Goal: Task Accomplishment & Management: Manage account settings

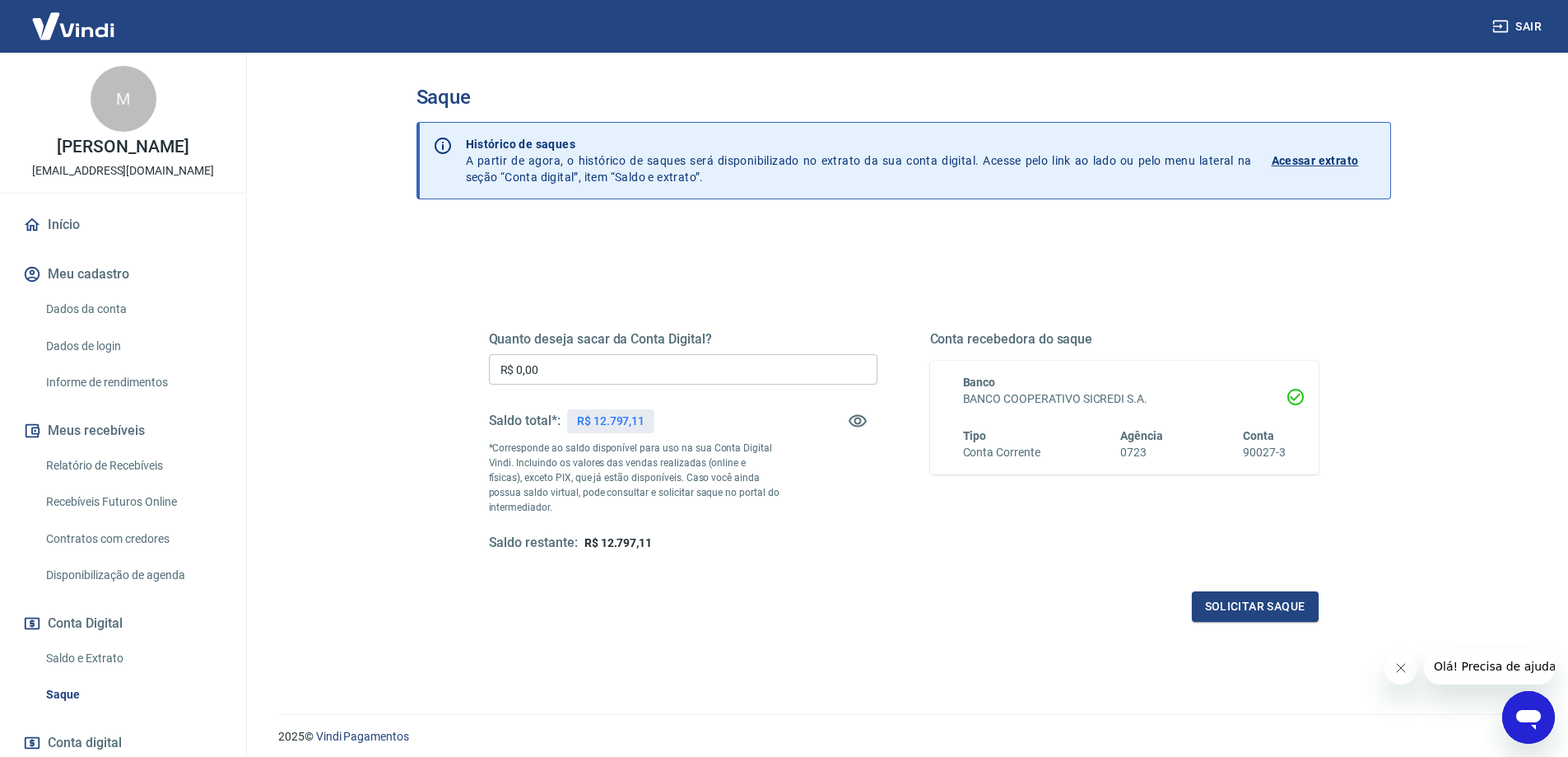
click at [617, 364] on input "R$ 0,00" at bounding box center [683, 370] width 389 height 30
type input "R$ 12.797,11"
click at [1279, 593] on button "Solicitar saque" at bounding box center [1255, 607] width 127 height 30
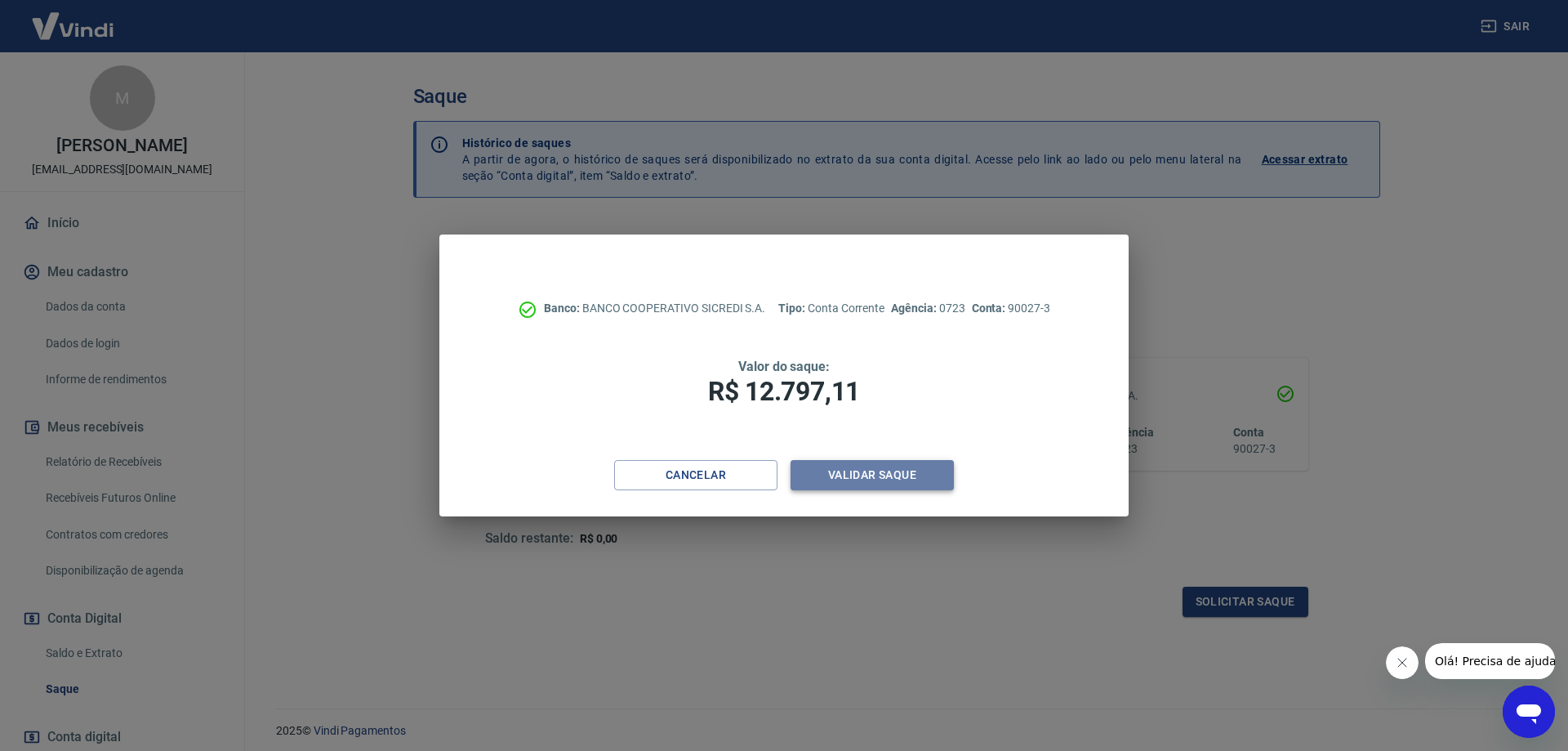
click at [887, 466] on button "Validar saque" at bounding box center [872, 475] width 163 height 30
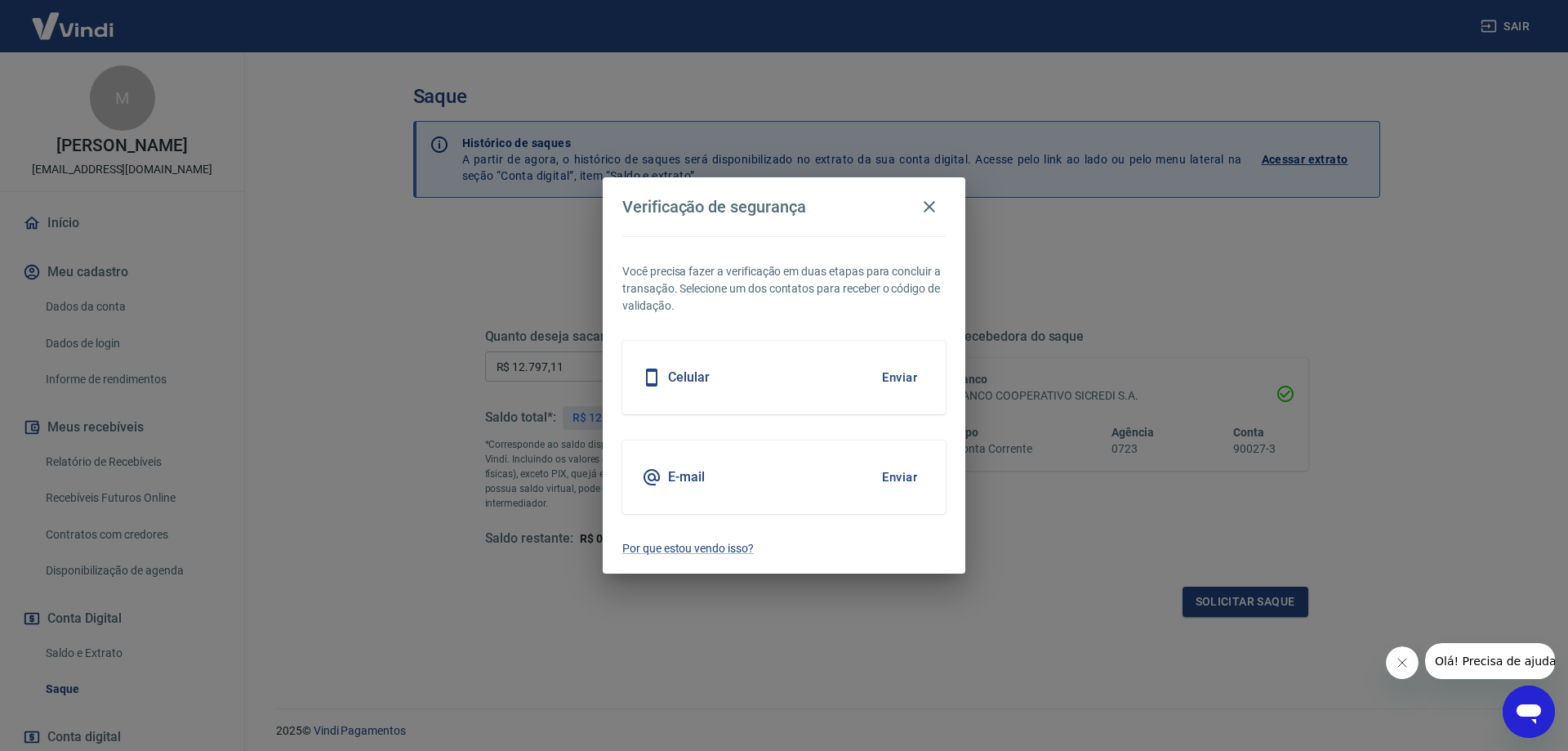
click at [906, 373] on button "Enviar" at bounding box center [899, 377] width 53 height 34
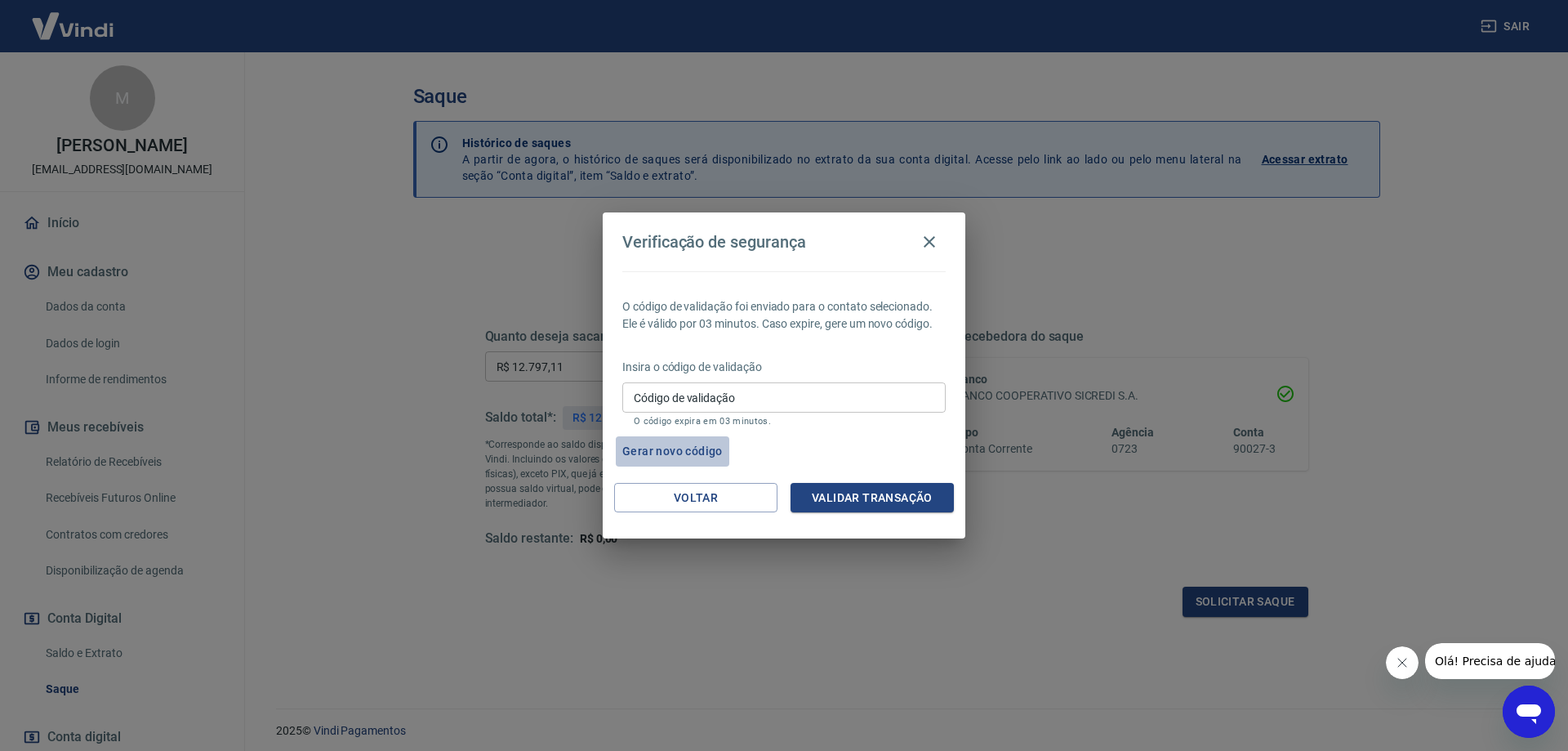
click at [701, 455] on button "Gerar novo código" at bounding box center [673, 451] width 114 height 30
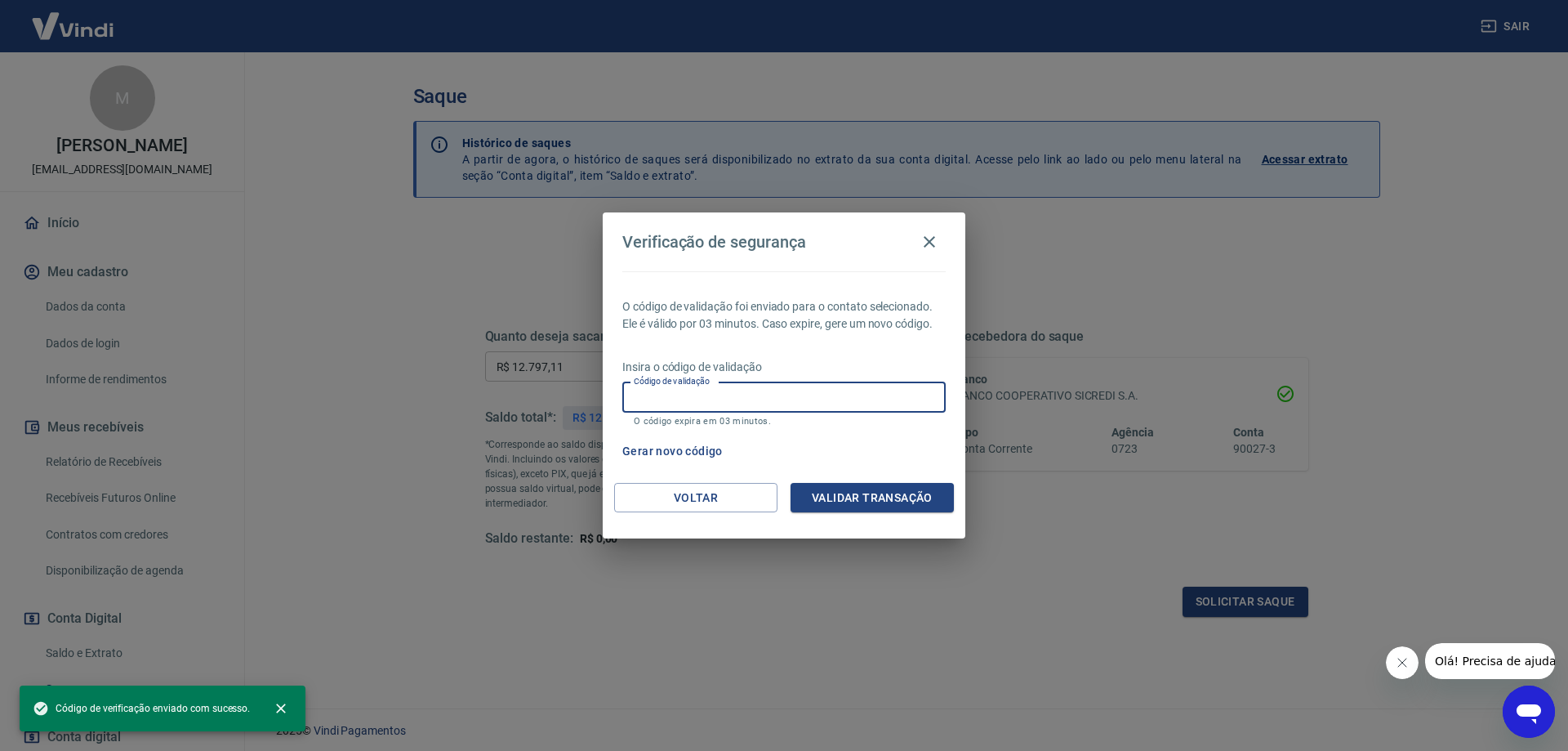
click at [709, 397] on input "Código de validação" at bounding box center [784, 398] width 323 height 30
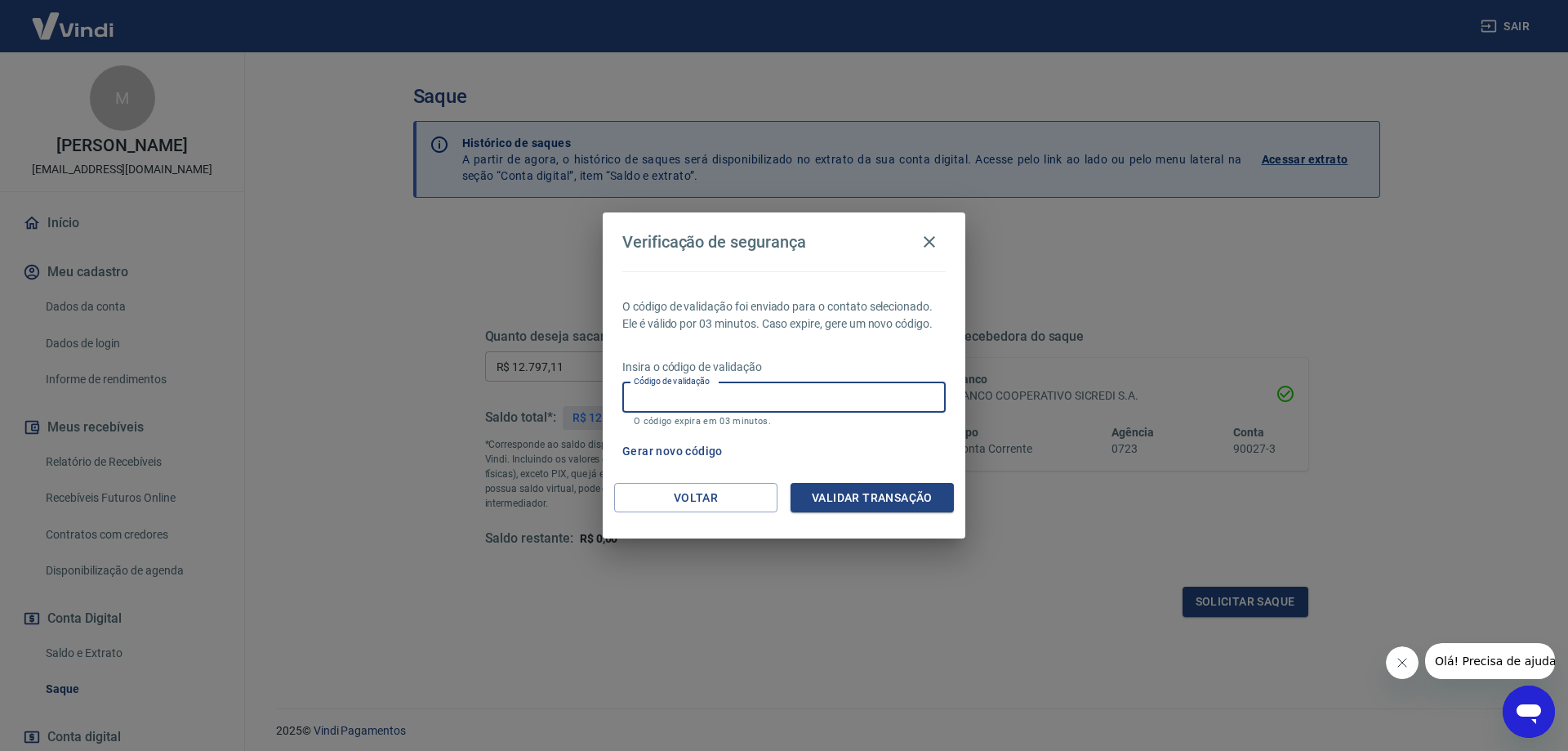
click at [707, 396] on input "Código de validação" at bounding box center [784, 398] width 323 height 30
type input "117329"
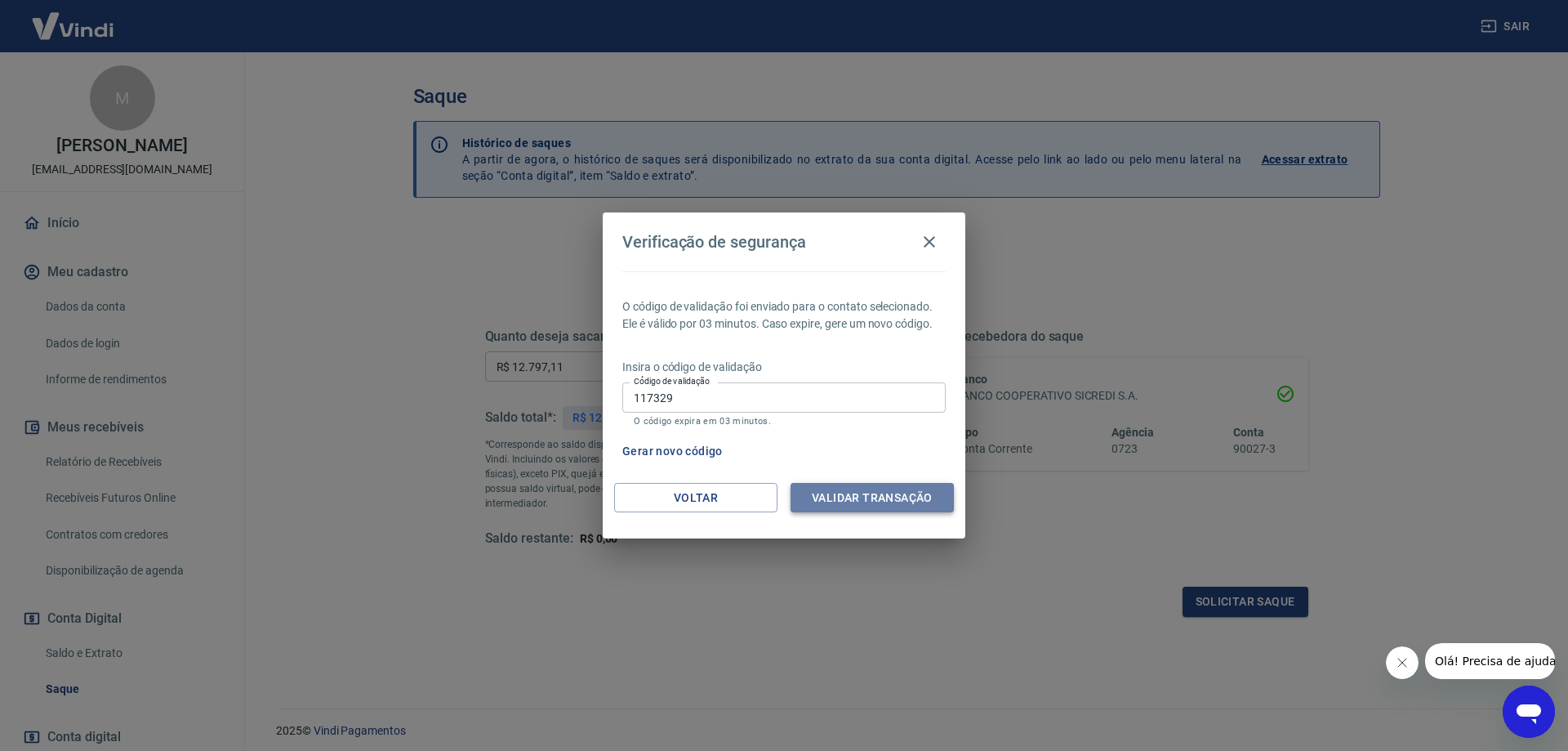
click at [837, 507] on button "Validar transação" at bounding box center [872, 498] width 163 height 30
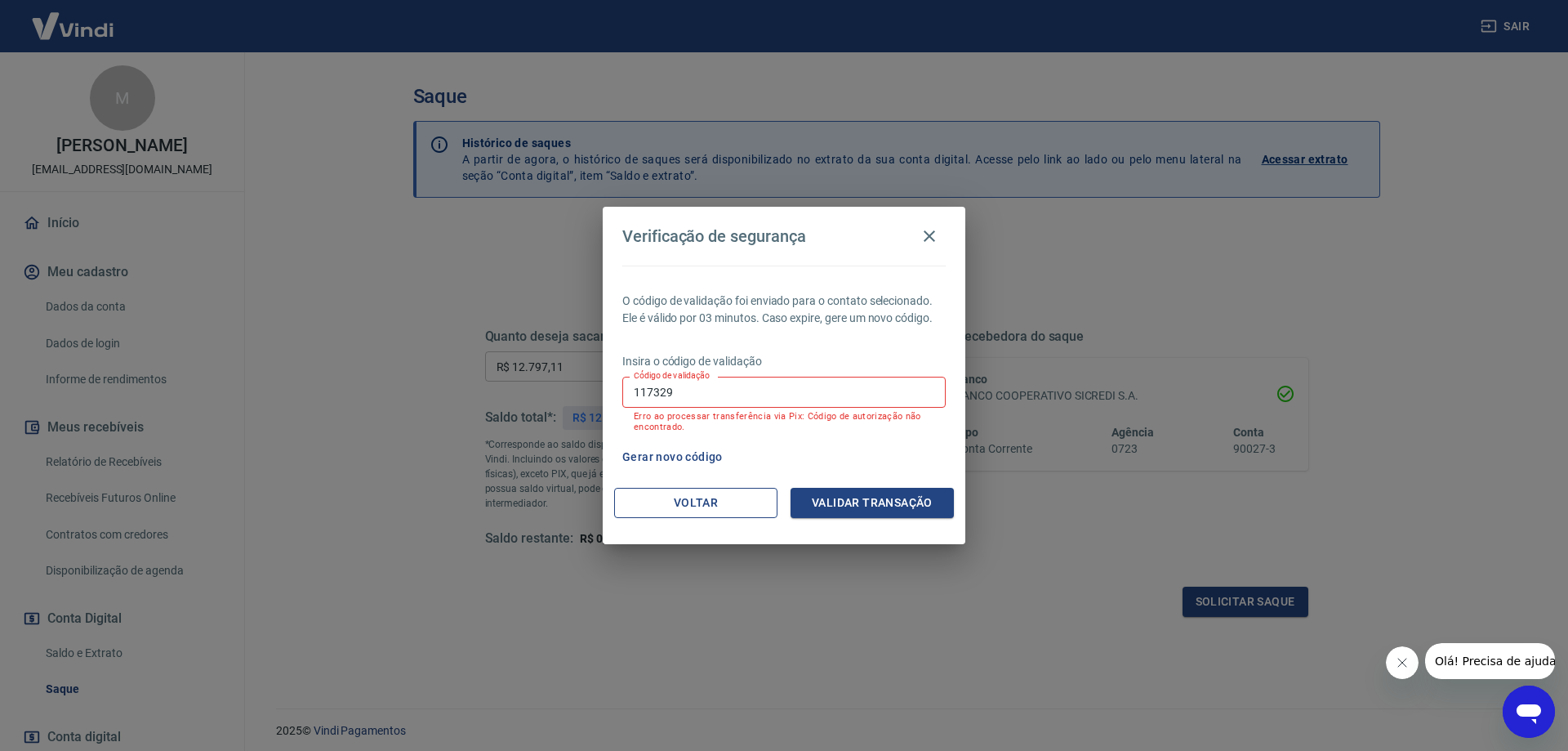
click at [703, 501] on button "Voltar" at bounding box center [695, 503] width 163 height 30
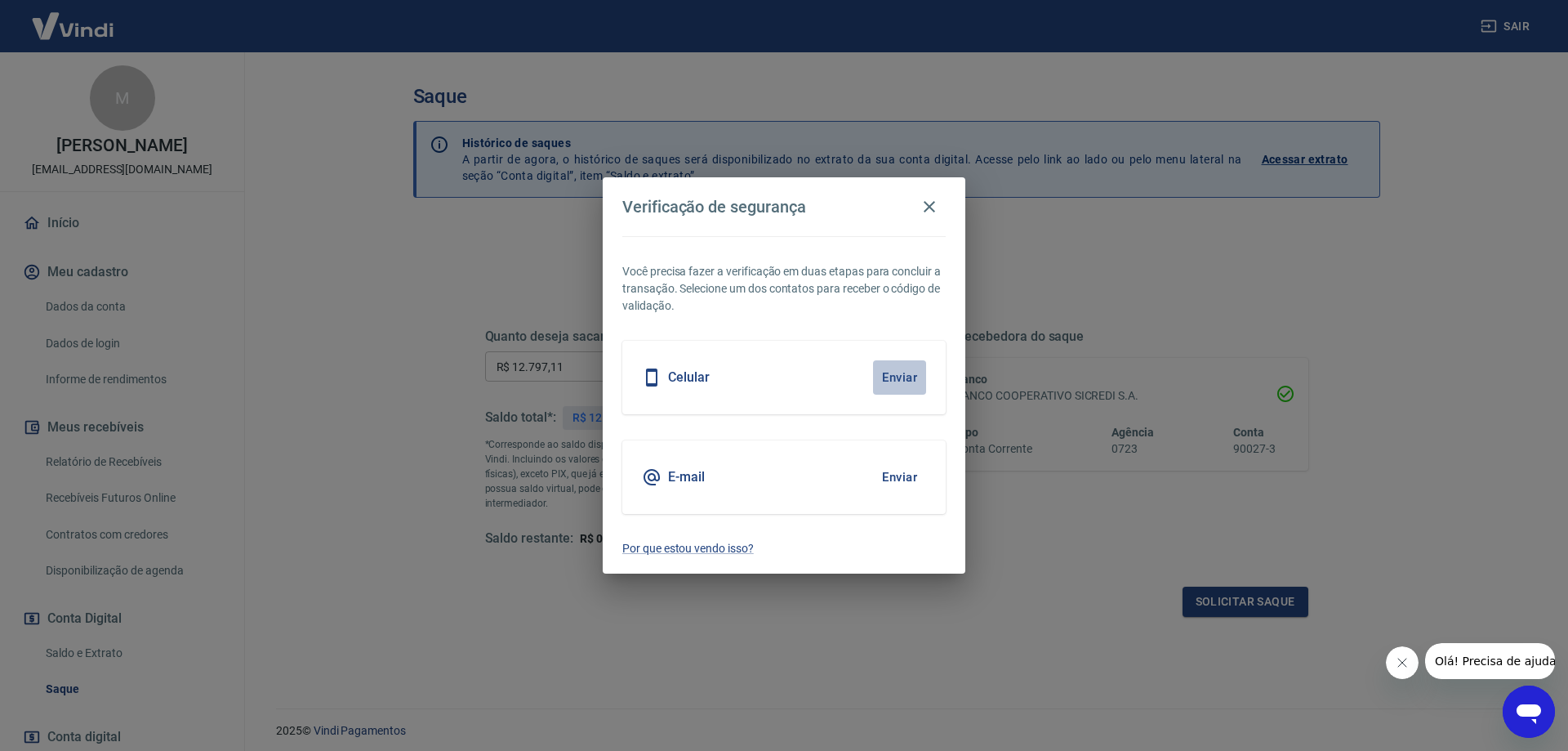
click at [906, 374] on button "Enviar" at bounding box center [899, 377] width 53 height 34
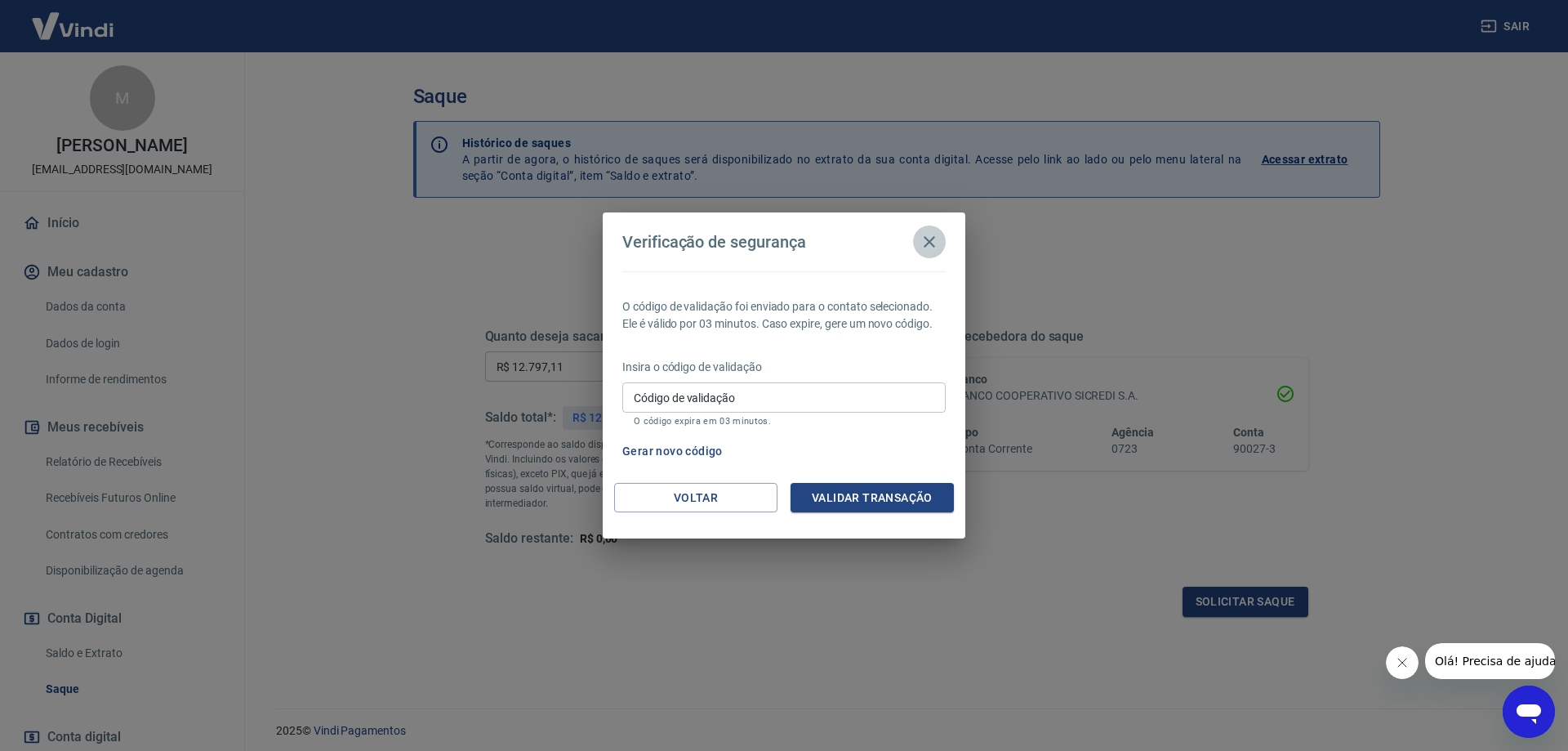
click at [932, 236] on icon "button" at bounding box center [929, 241] width 19 height 19
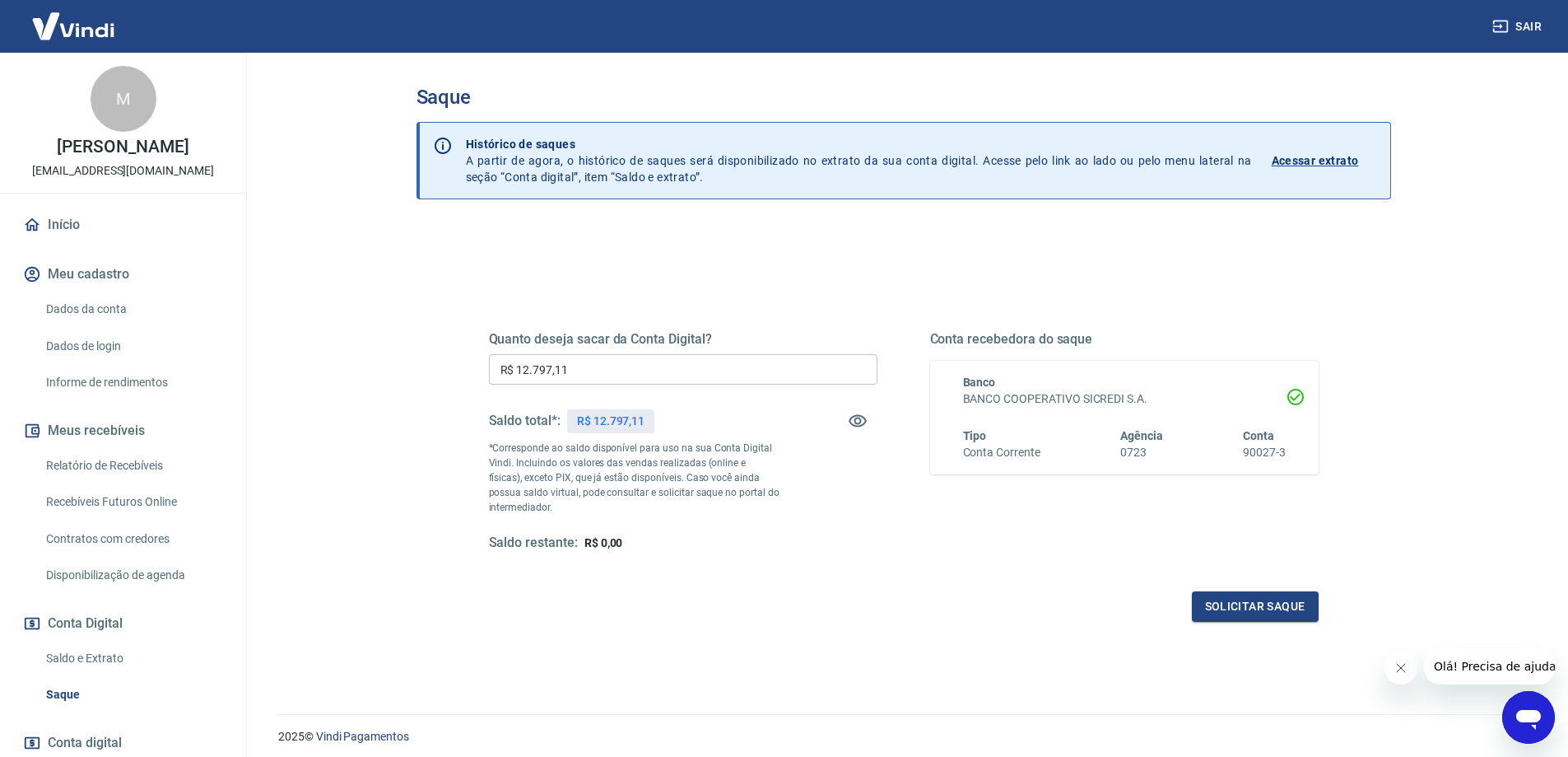
click at [67, 306] on link "Dados da conta" at bounding box center [133, 309] width 187 height 34
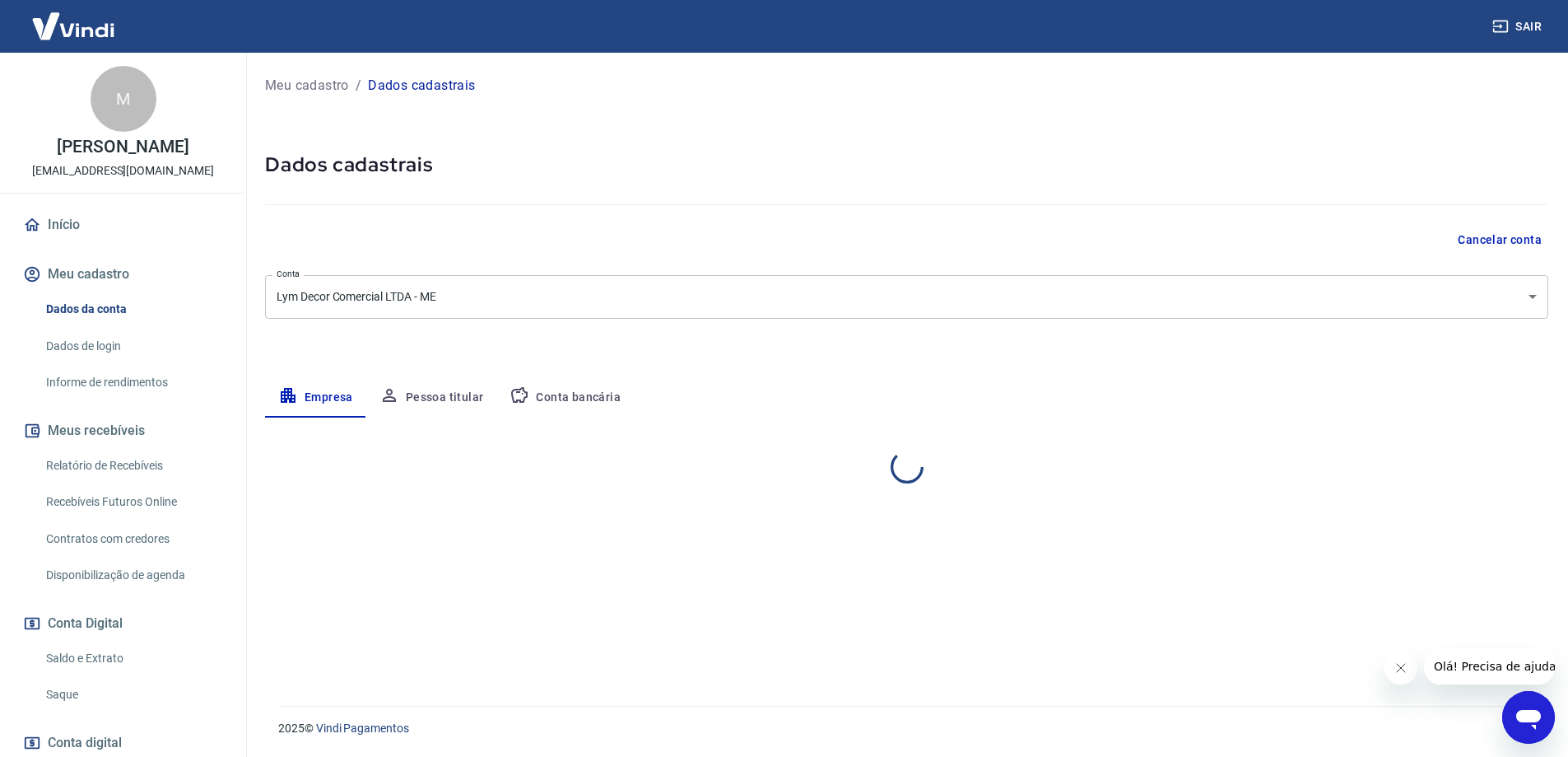
select select "PR"
select select "business"
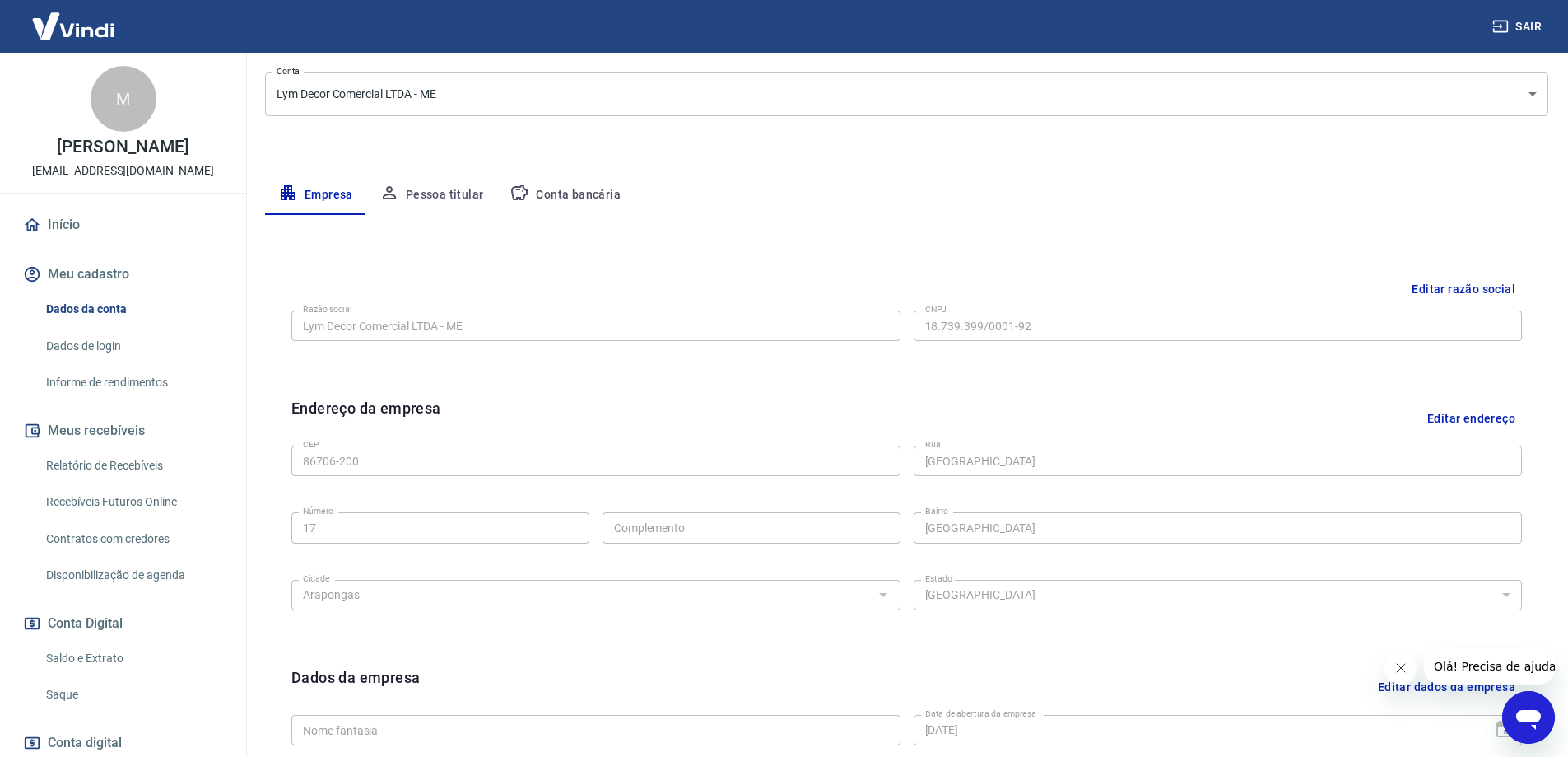
scroll to position [184, 0]
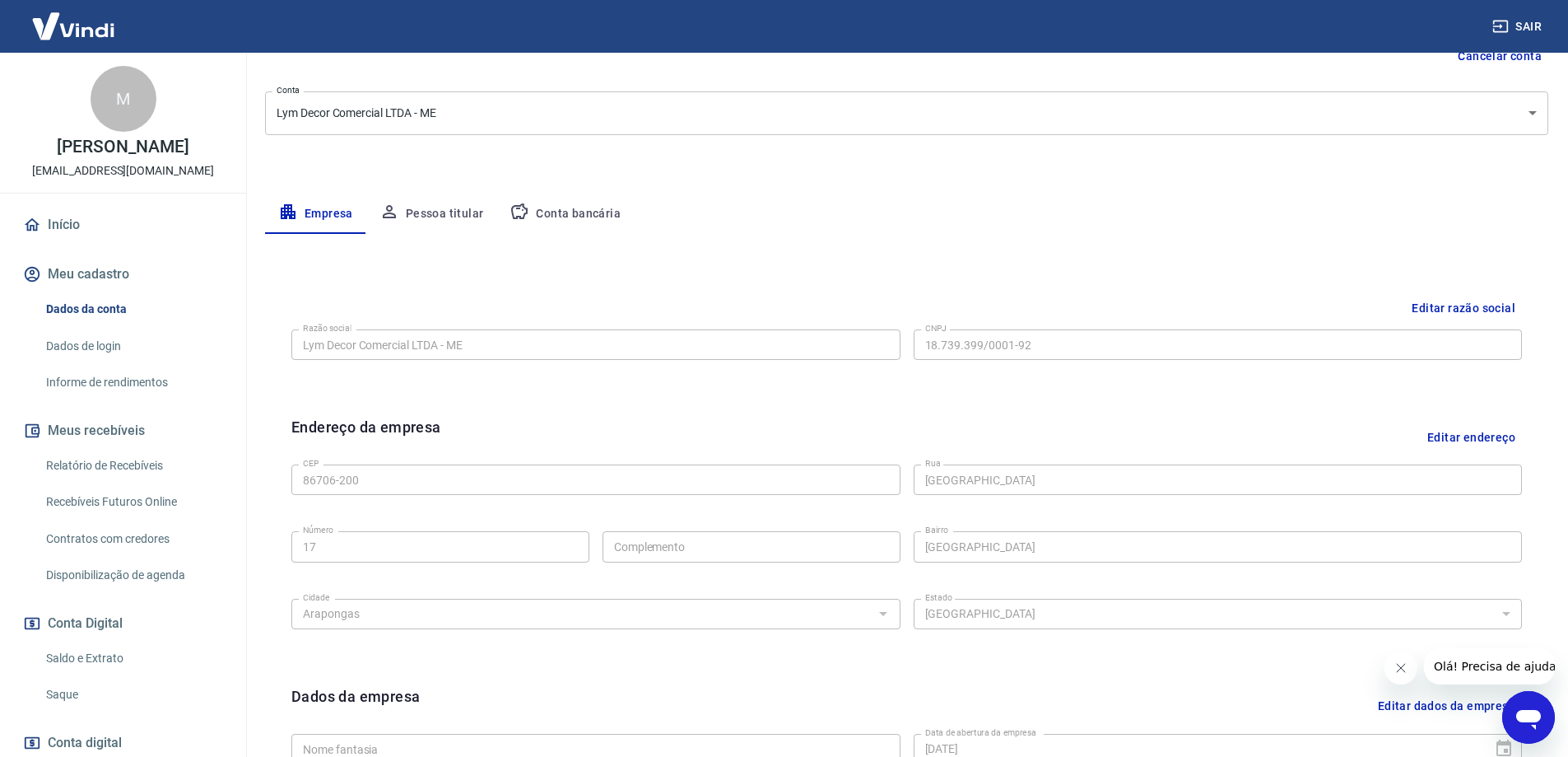
click at [464, 214] on button "Pessoa titular" at bounding box center [431, 214] width 131 height 40
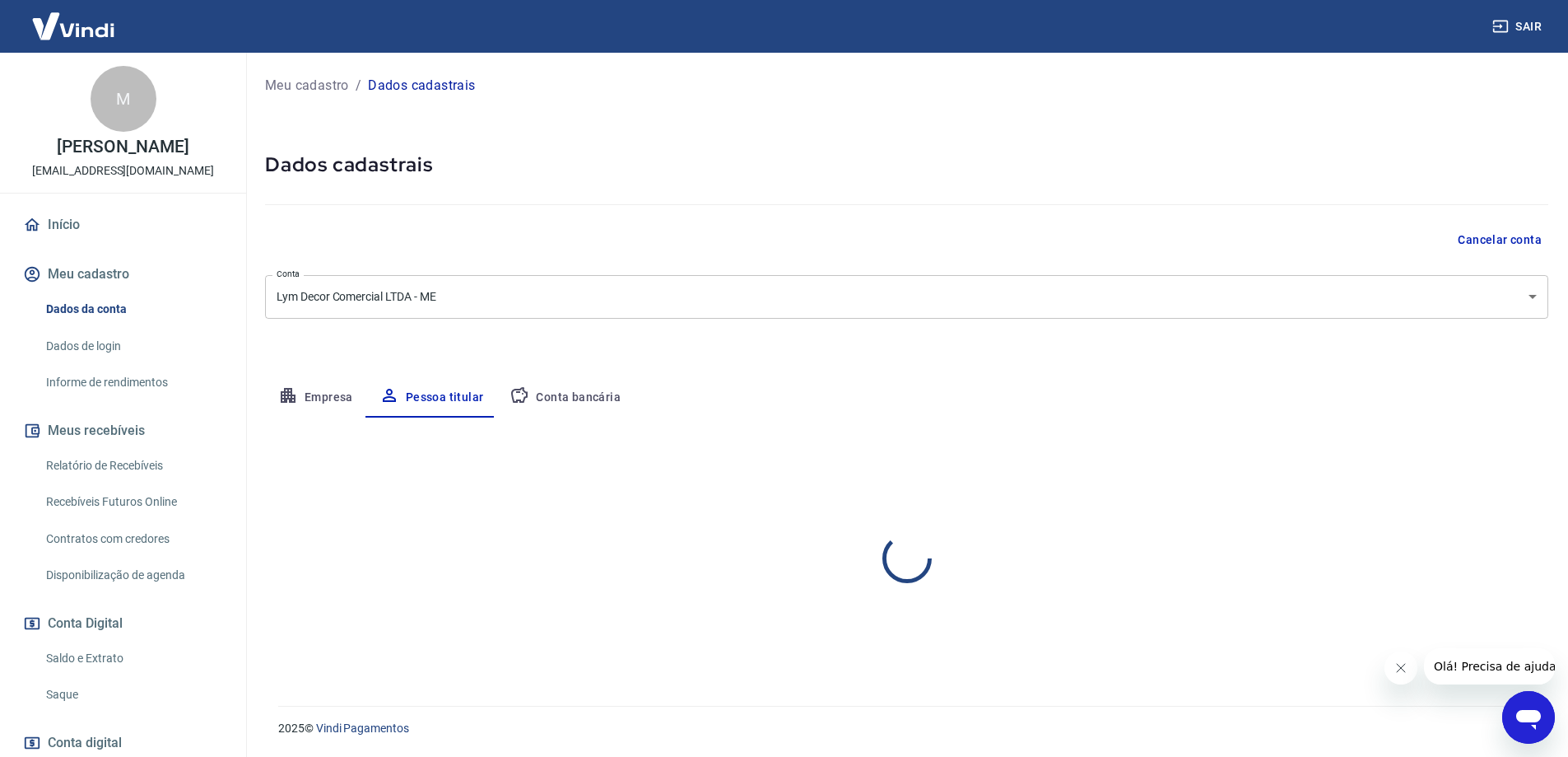
scroll to position [0, 0]
click at [590, 389] on button "Conta bancária" at bounding box center [564, 397] width 137 height 40
select select "1"
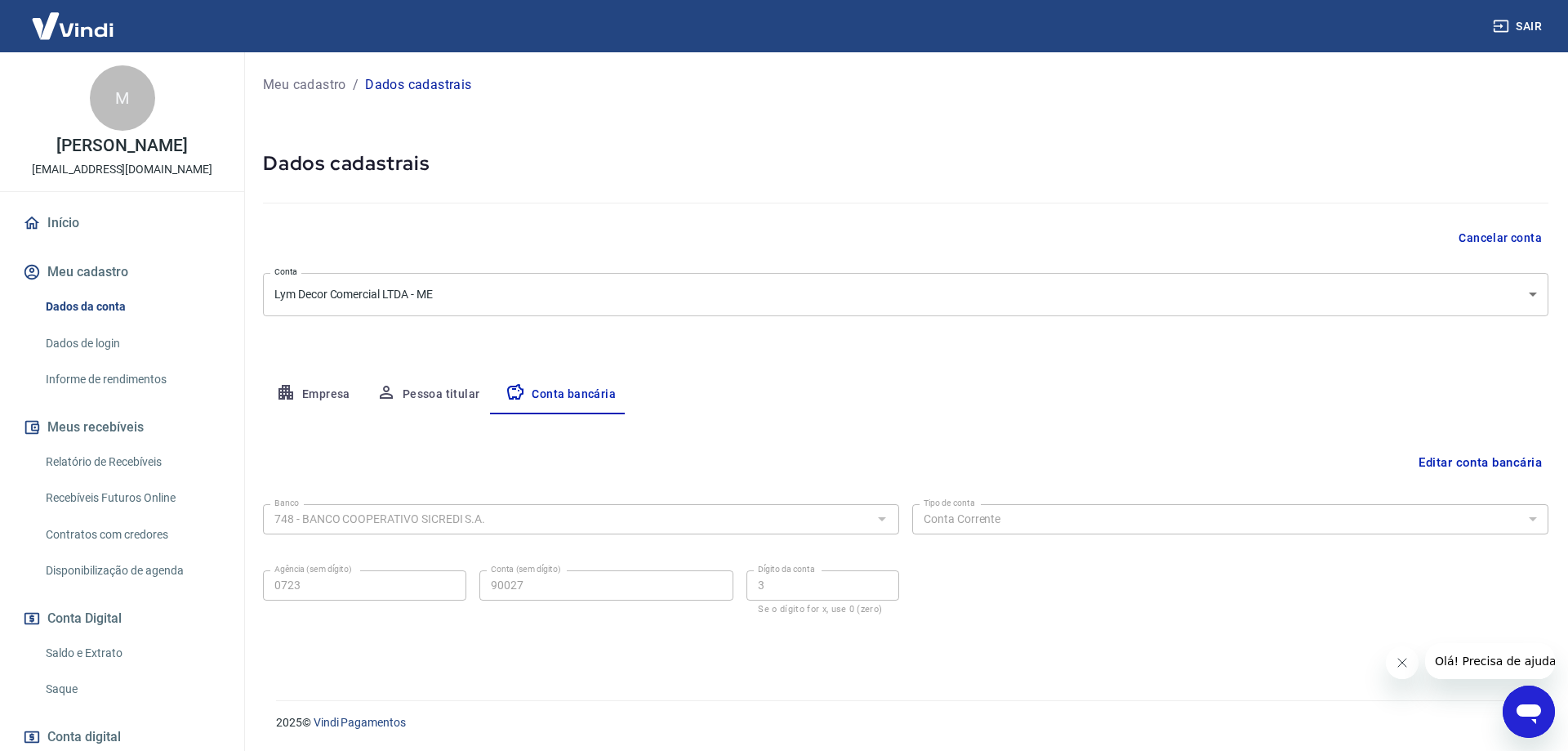
click at [85, 344] on link "Dados de login" at bounding box center [132, 343] width 186 height 33
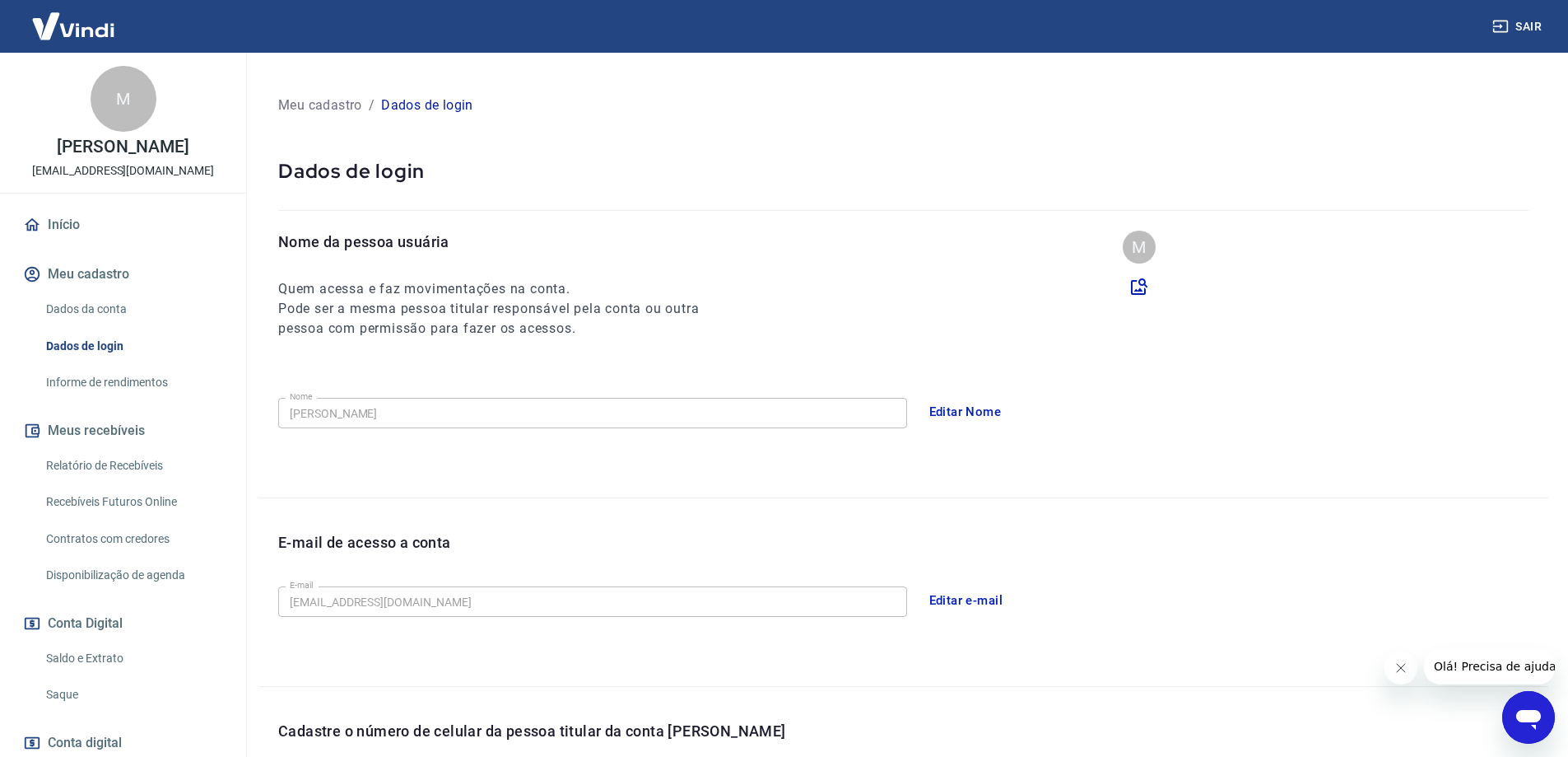
click at [84, 377] on link "Informe de rendimentos" at bounding box center [133, 382] width 187 height 34
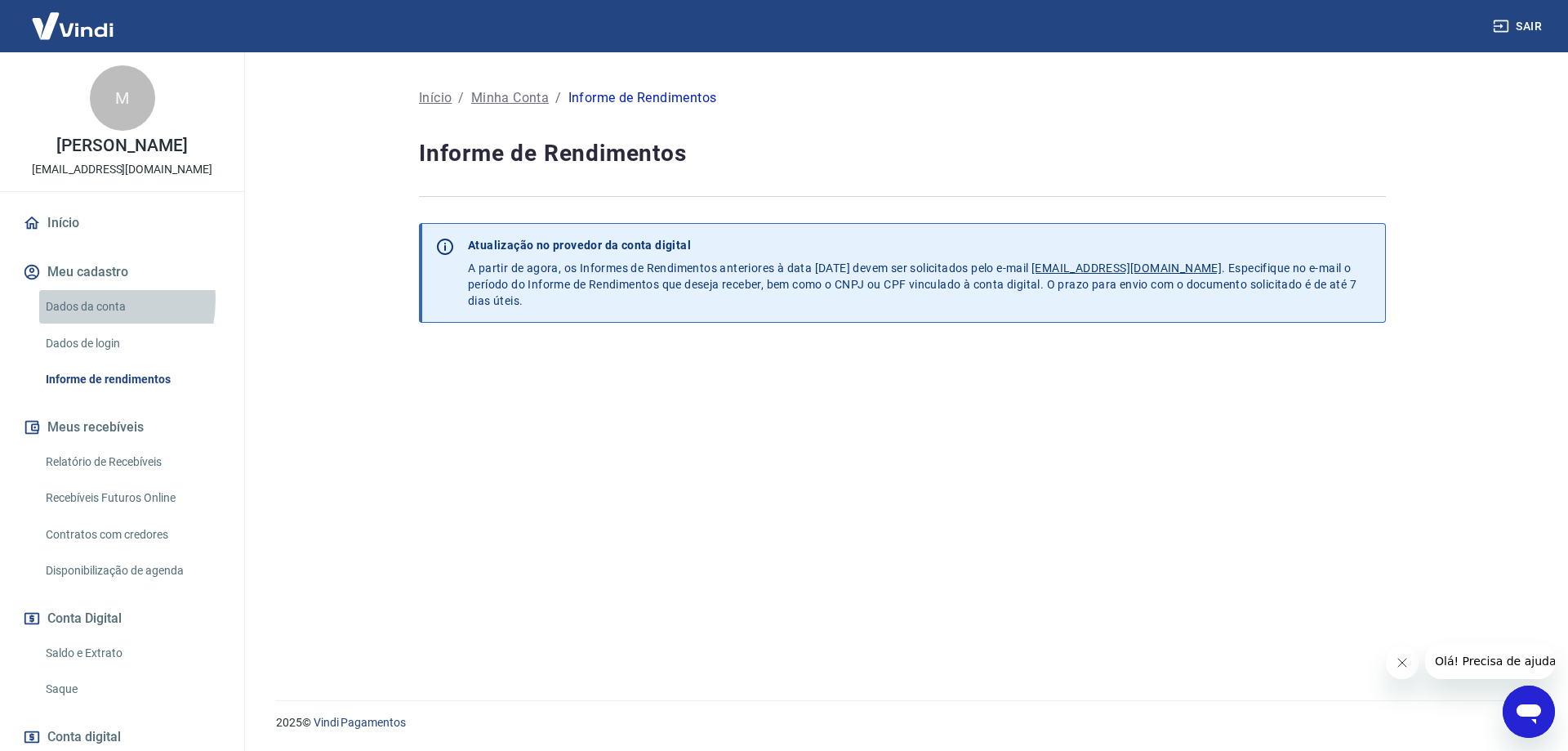
click at [74, 299] on link "Dados da conta" at bounding box center [132, 306] width 186 height 33
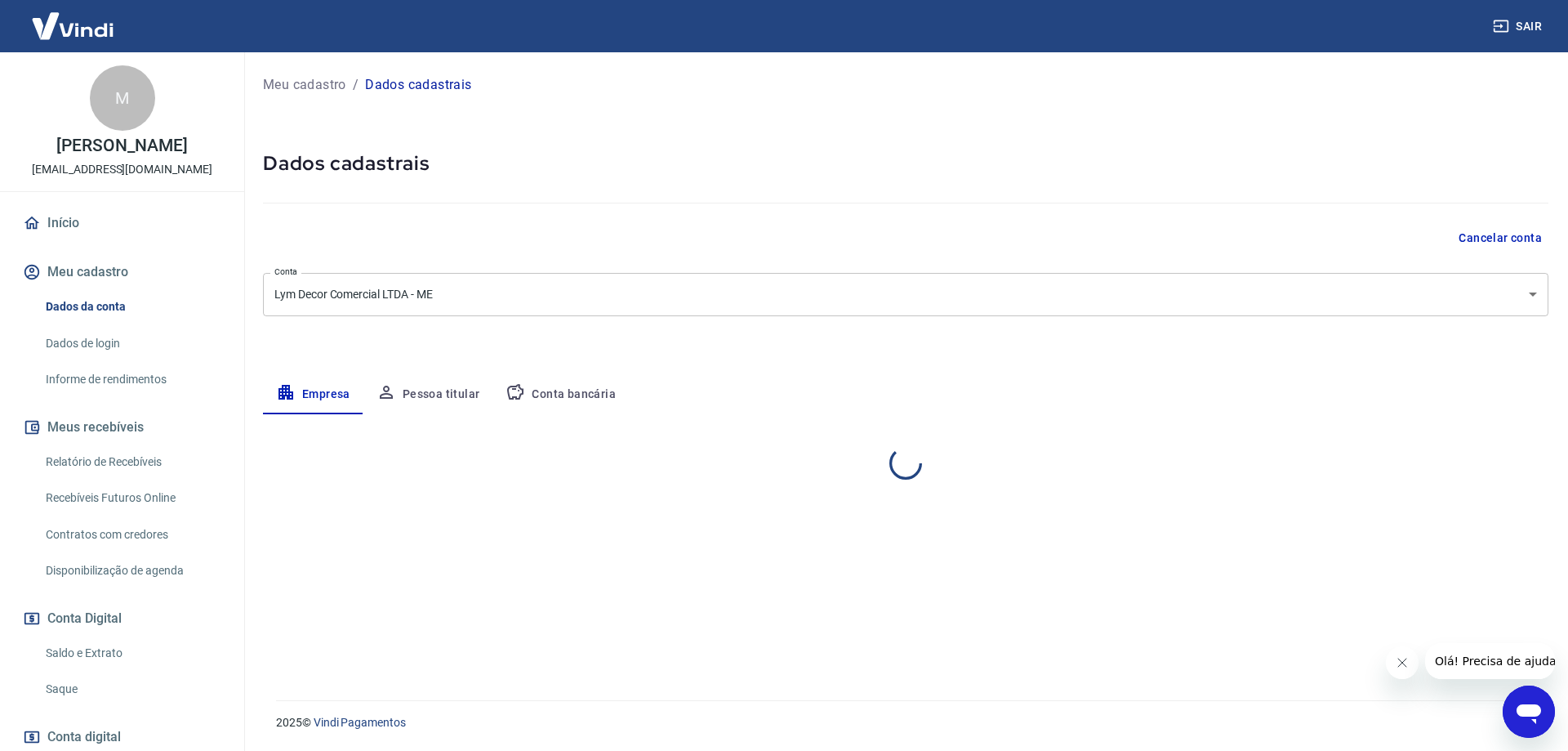
select select "PR"
select select "business"
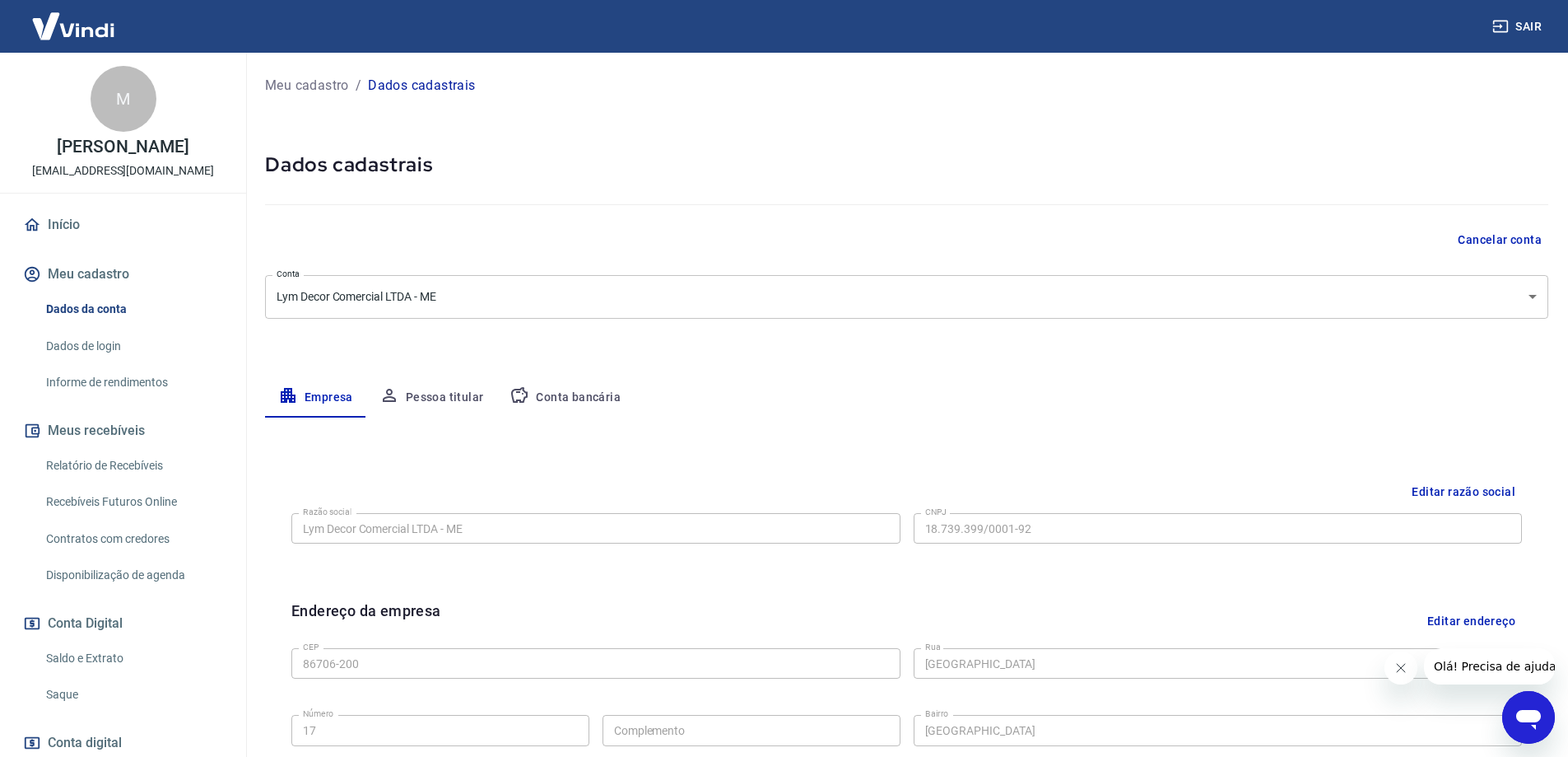
click at [84, 225] on link "Início" at bounding box center [122, 224] width 207 height 36
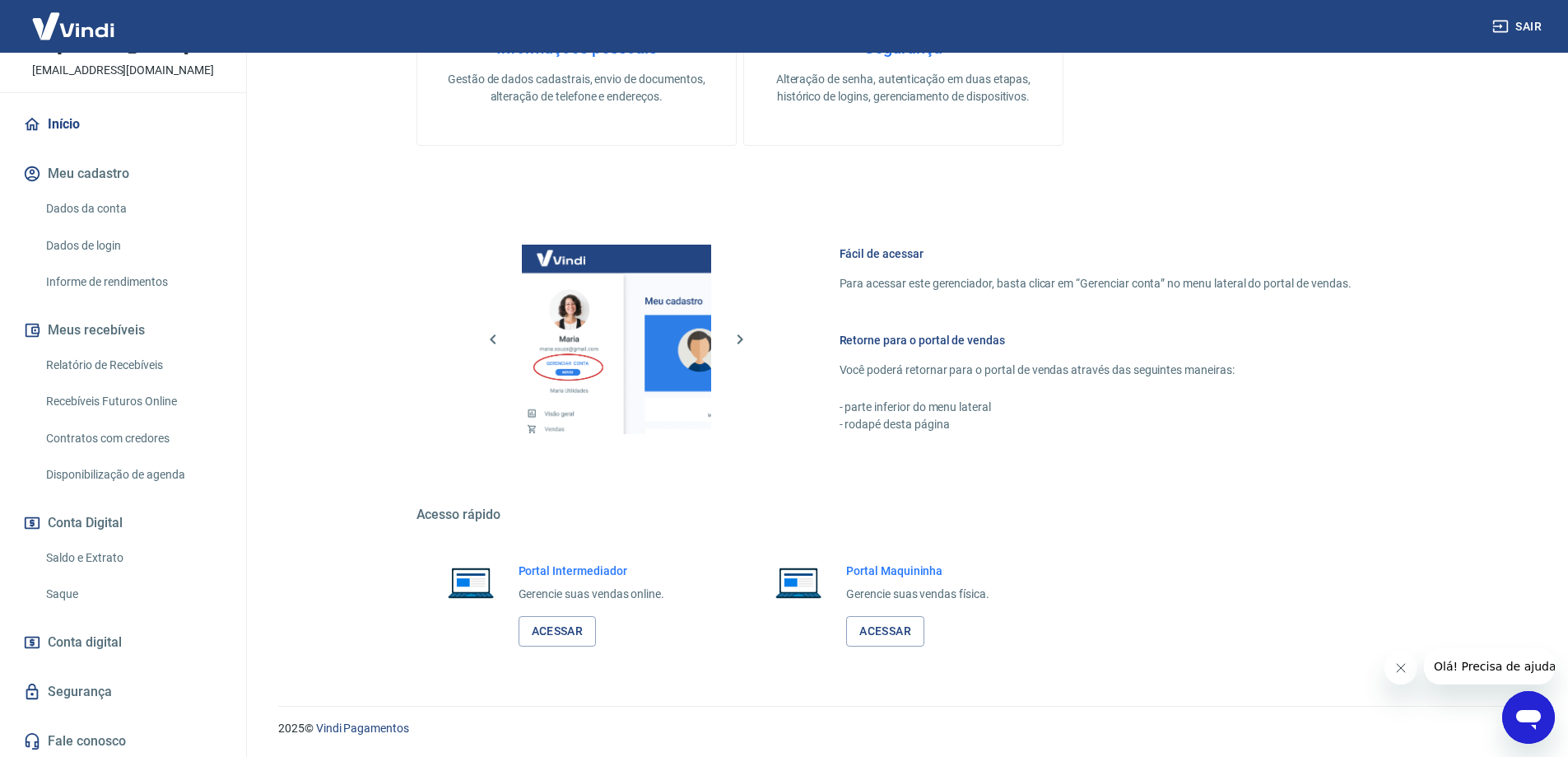
scroll to position [103, 0]
click at [62, 556] on link "Saldo e Extrato" at bounding box center [133, 555] width 187 height 34
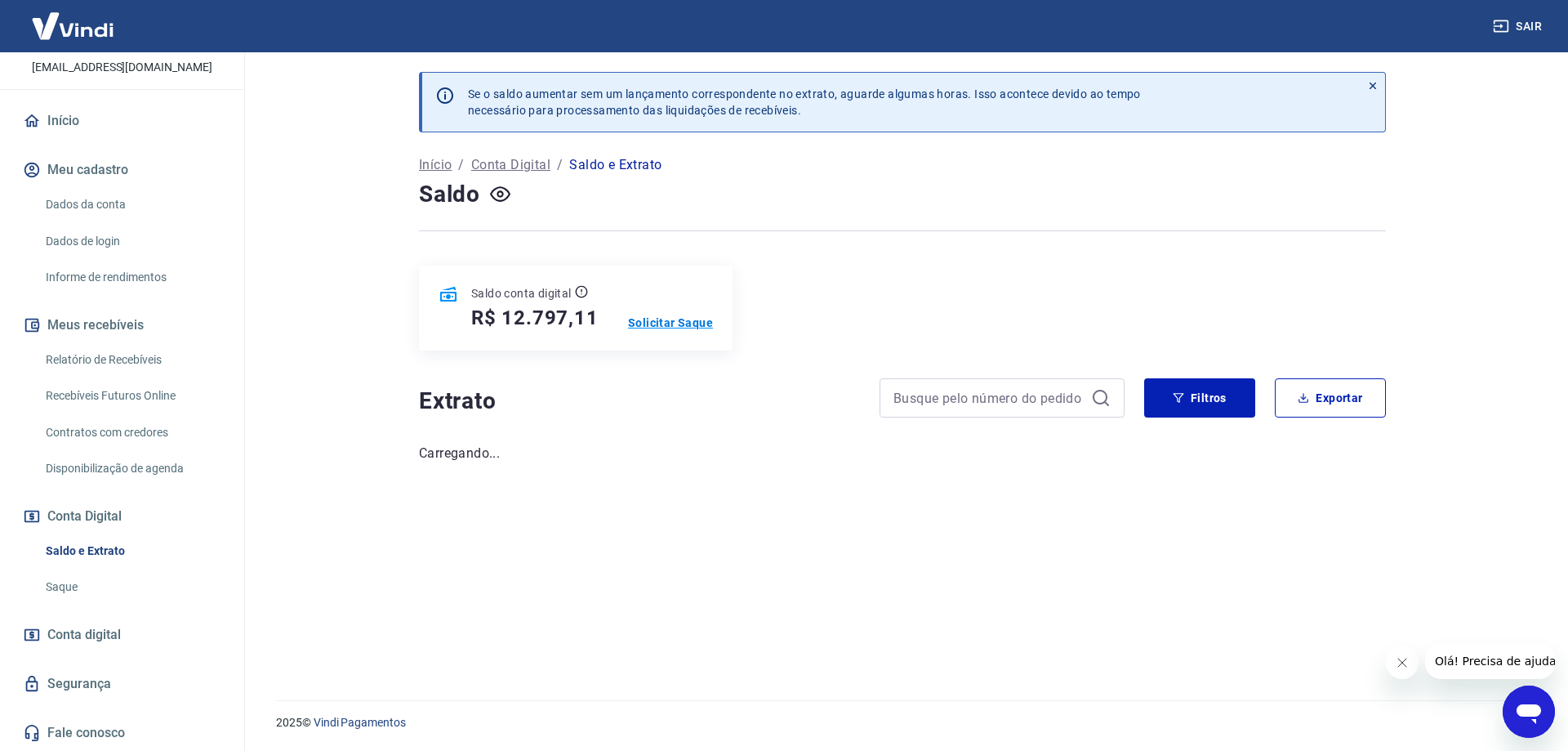
click at [674, 327] on p "Solicitar Saque" at bounding box center [669, 323] width 85 height 17
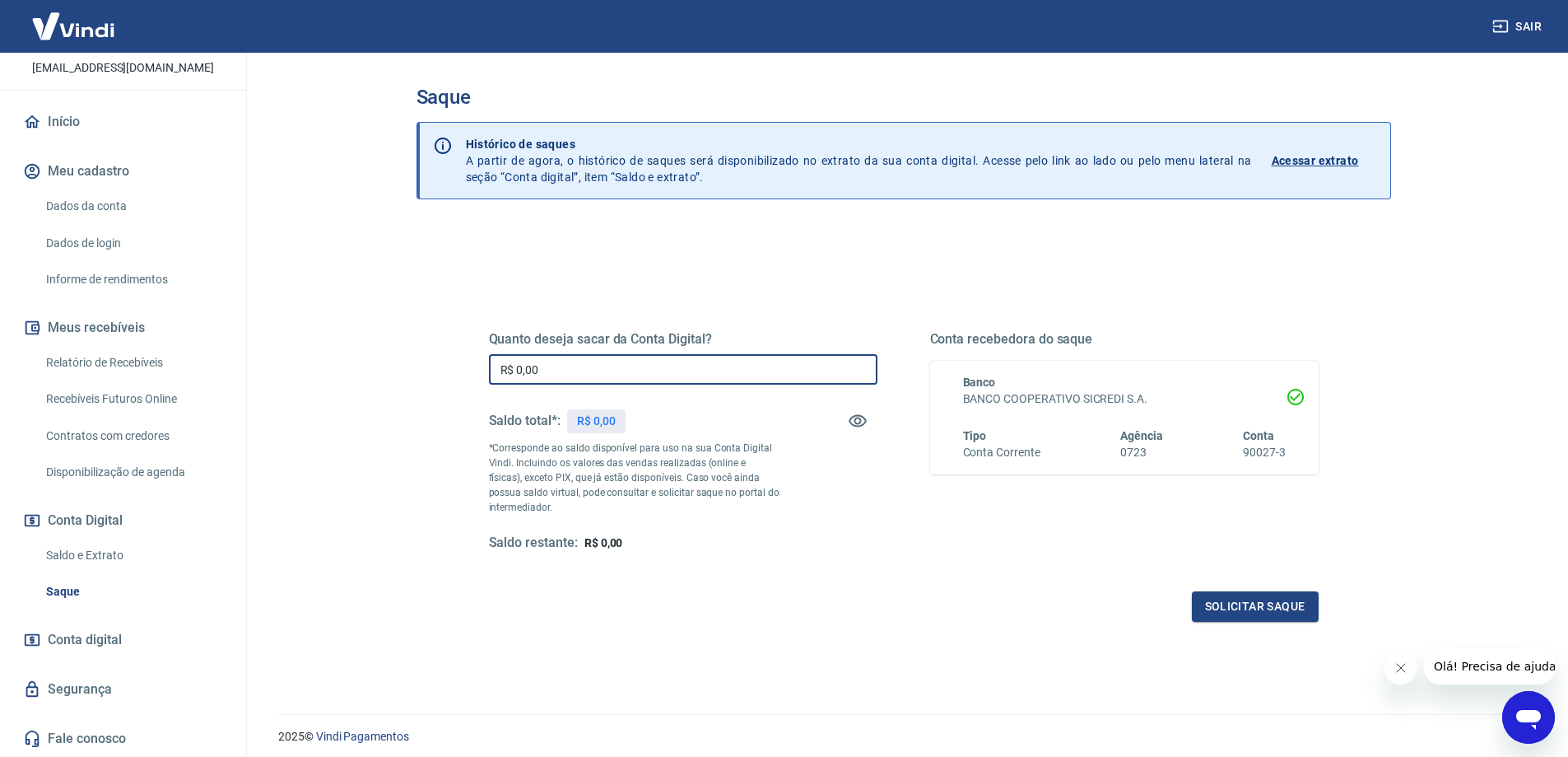
click at [590, 371] on input "R$ 0,00" at bounding box center [683, 370] width 389 height 30
type input "R$ 12.797,11"
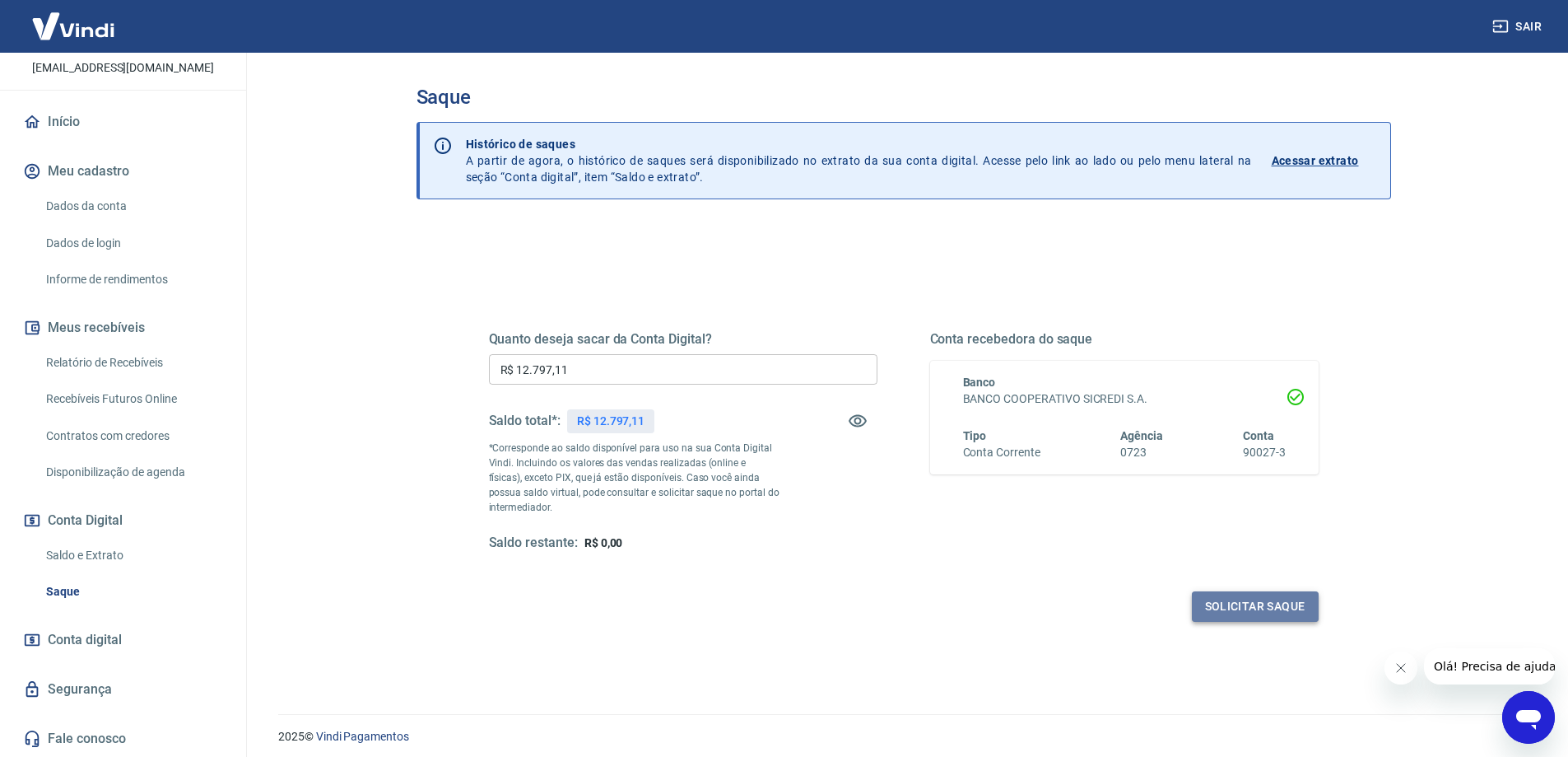
click at [1265, 608] on button "Solicitar saque" at bounding box center [1255, 607] width 127 height 30
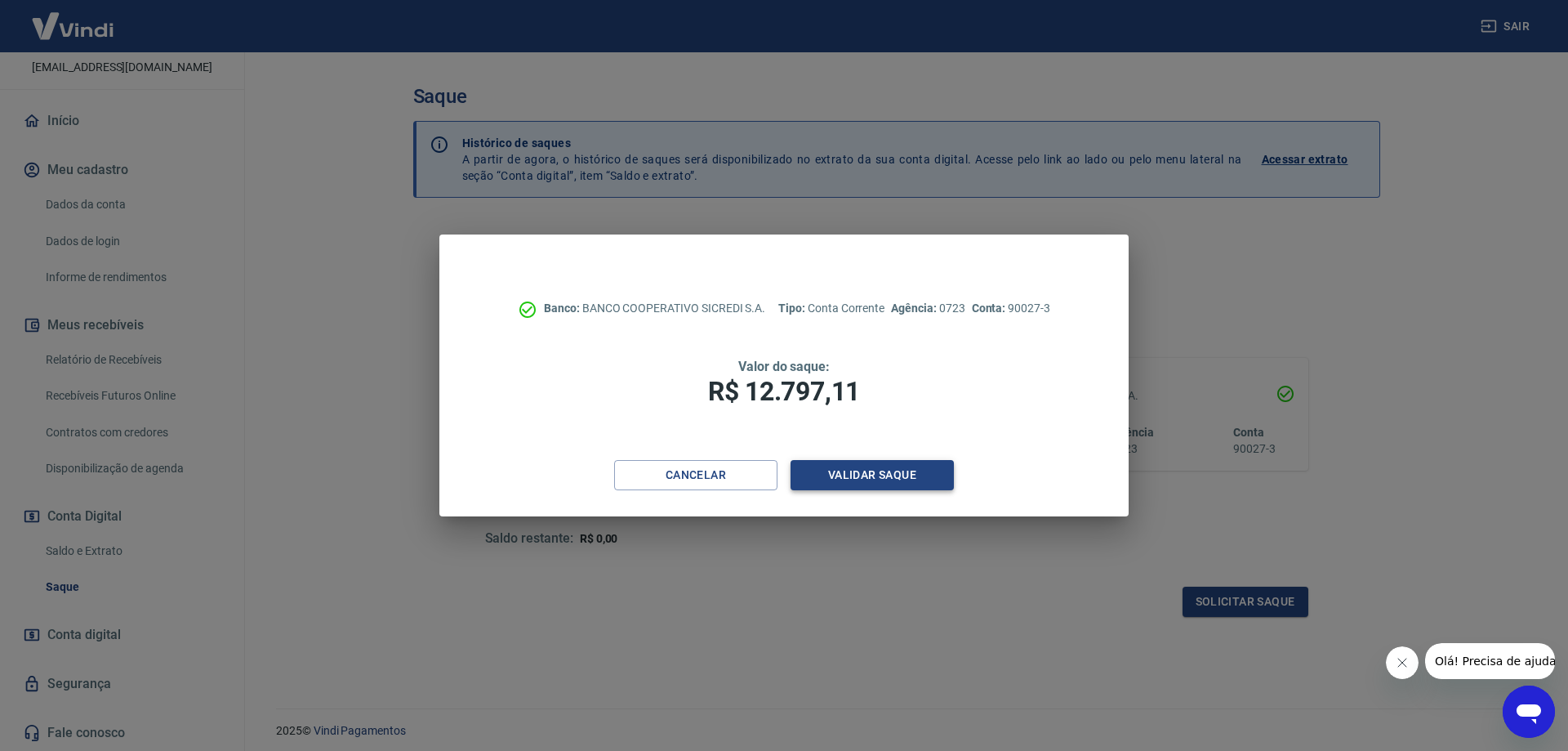
click at [879, 467] on button "Validar saque" at bounding box center [872, 475] width 163 height 30
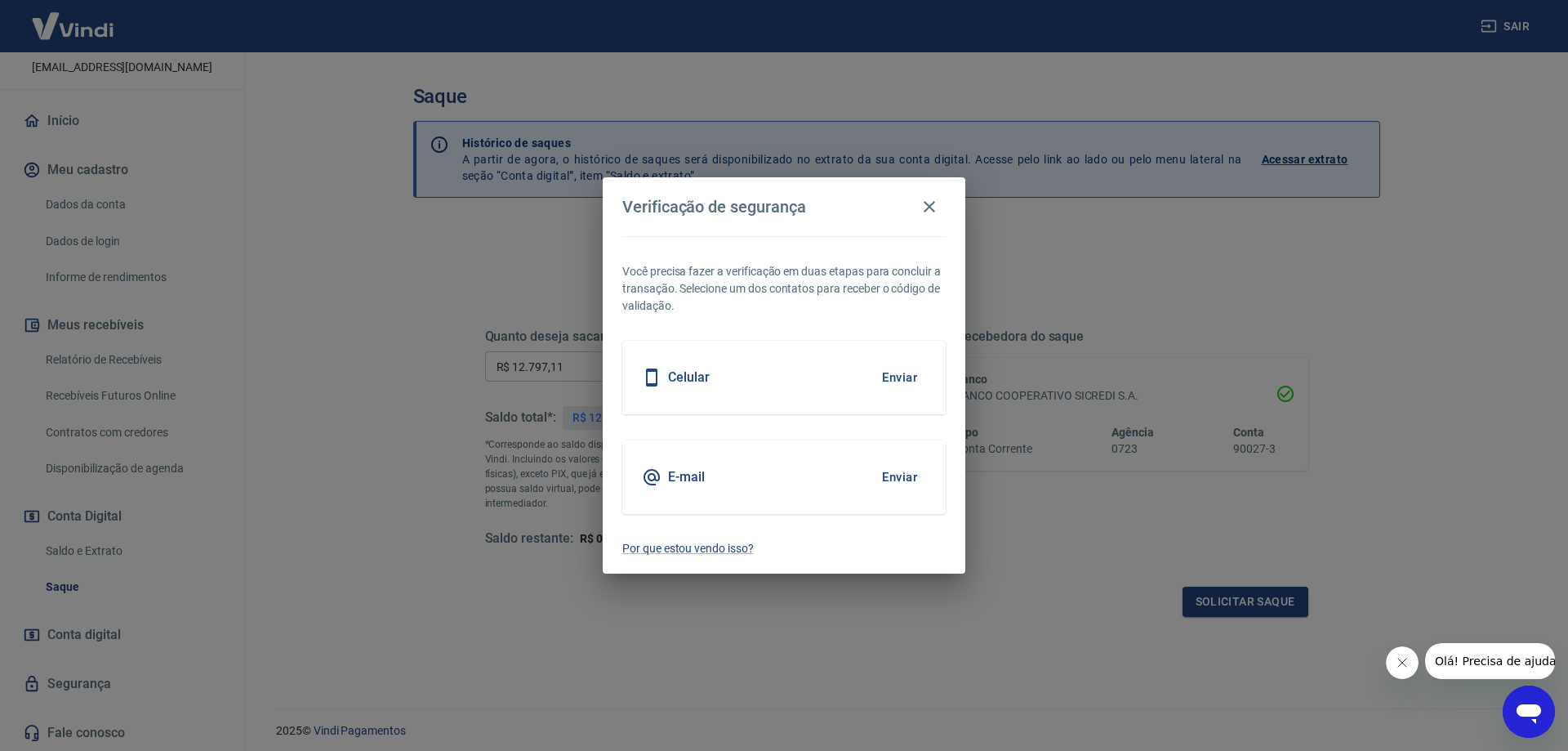
click at [899, 376] on button "Enviar" at bounding box center [899, 377] width 53 height 34
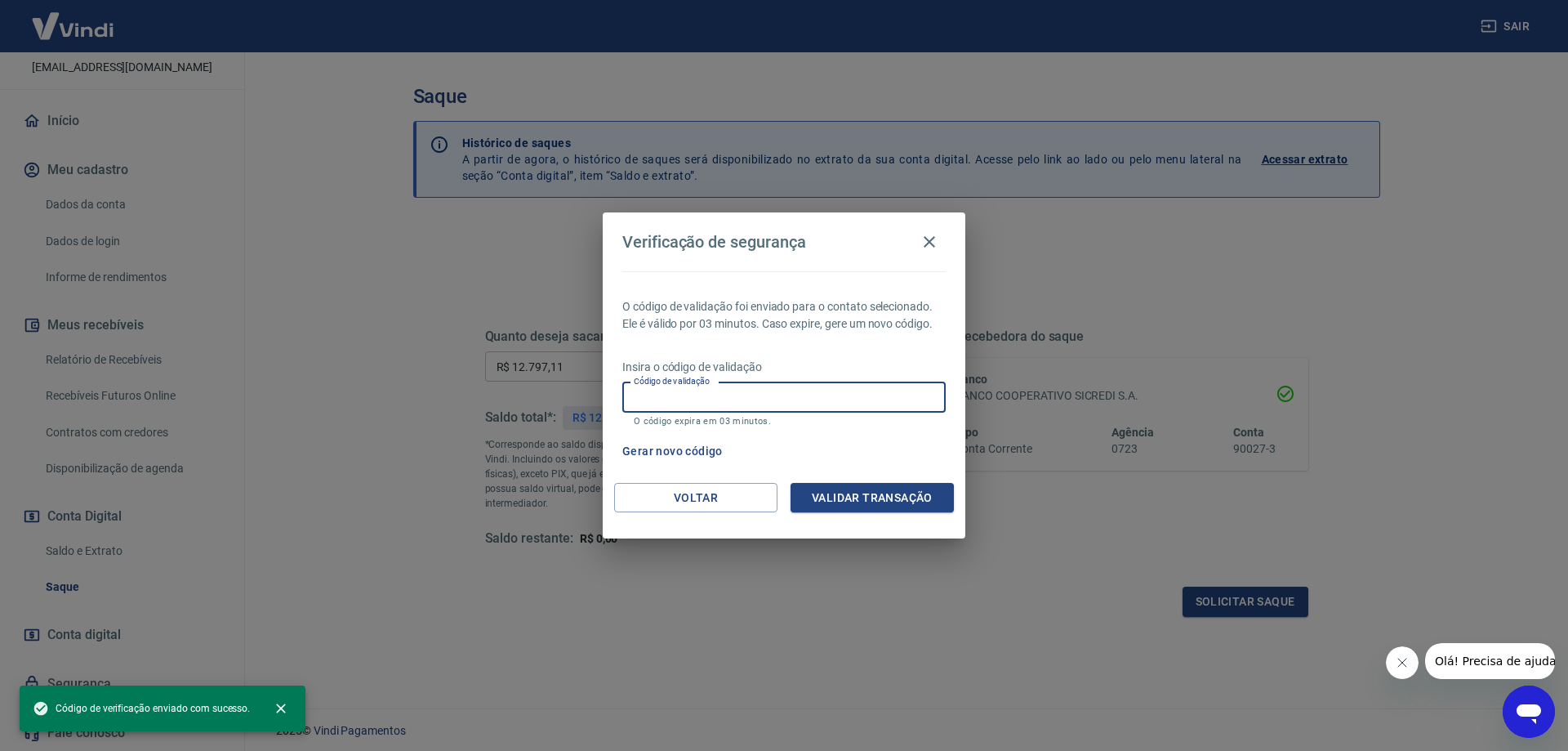
click at [750, 395] on input "Código de validação" at bounding box center [784, 398] width 323 height 30
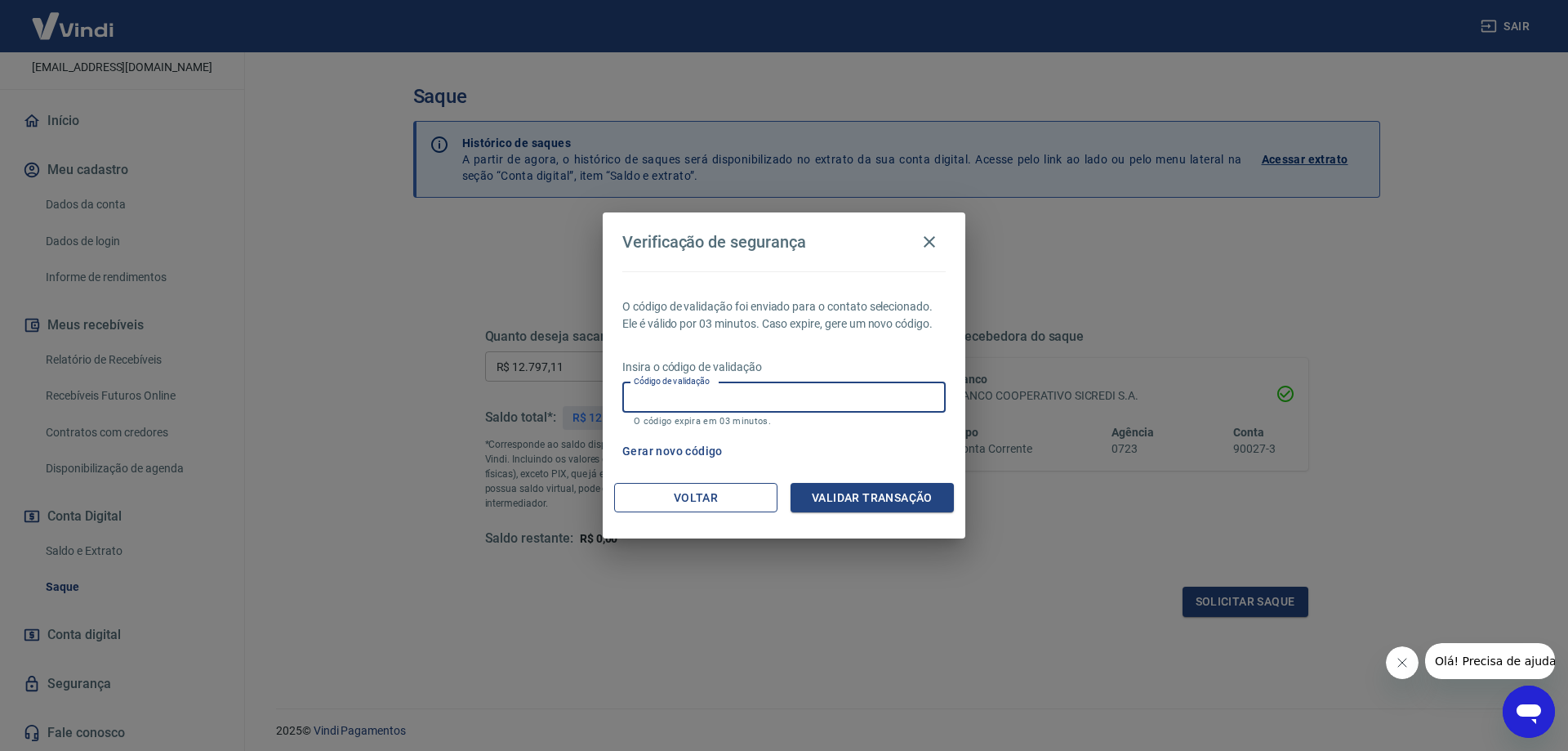
click at [663, 490] on button "Voltar" at bounding box center [695, 498] width 163 height 30
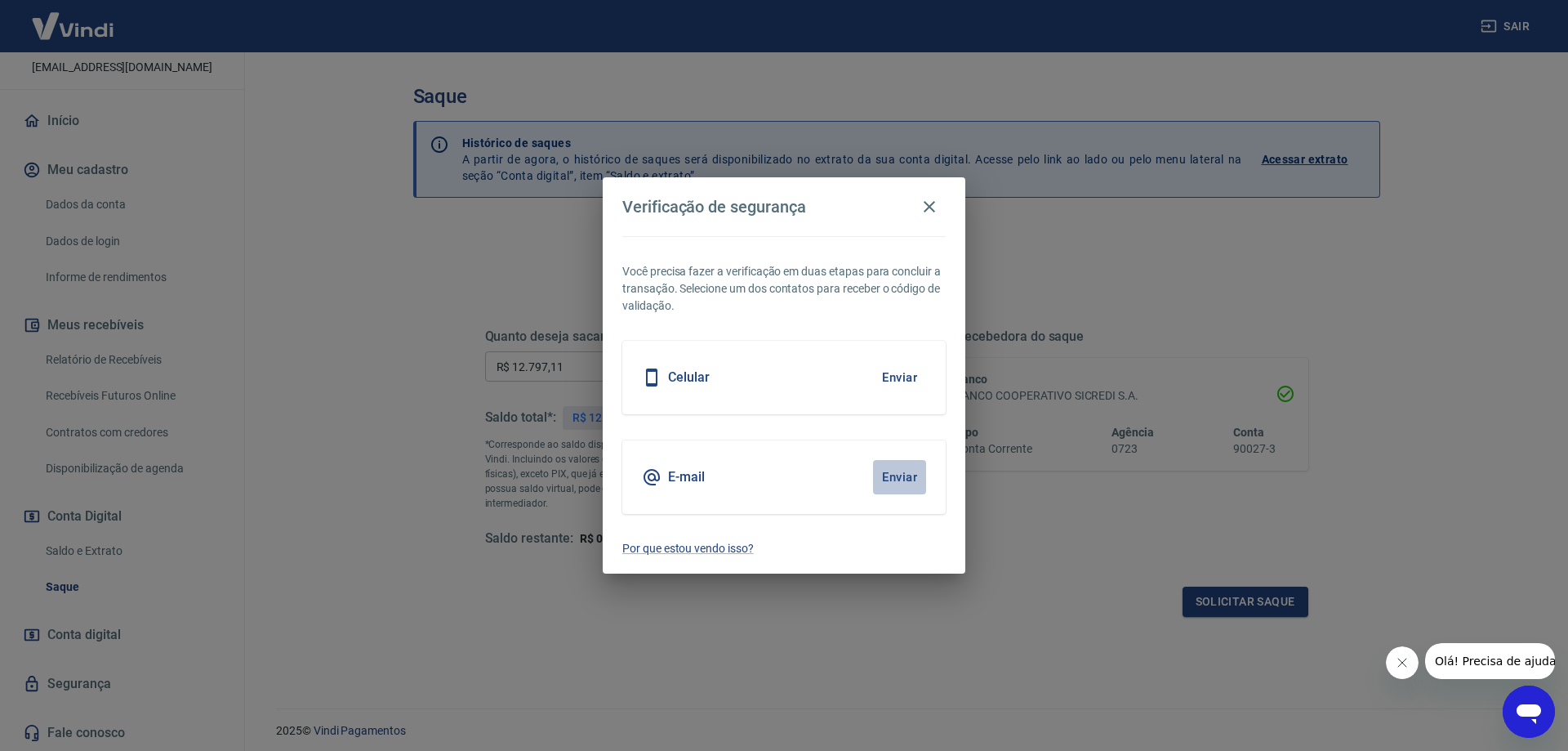
click at [901, 474] on button "Enviar" at bounding box center [899, 476] width 53 height 34
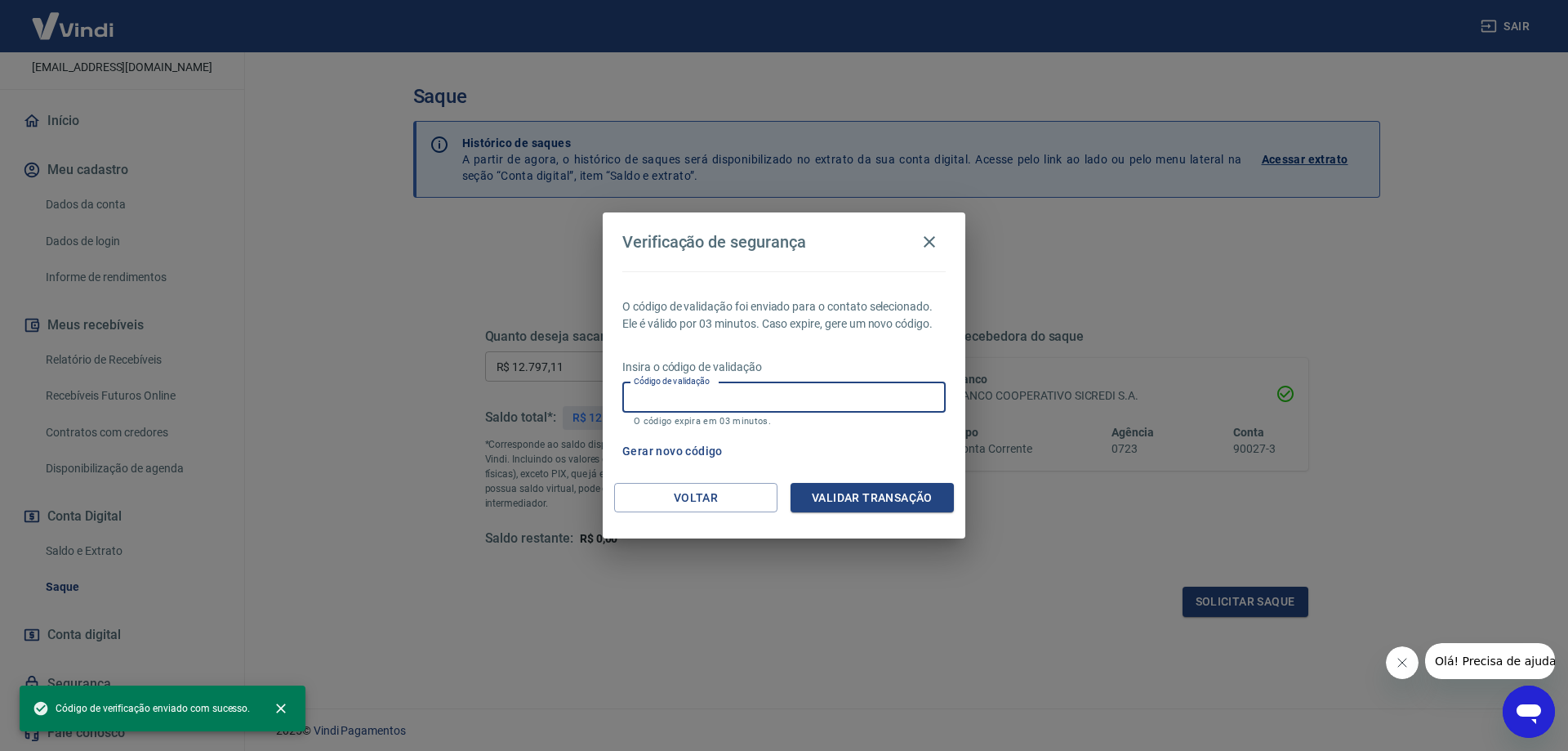
click at [729, 394] on input "Código de validação" at bounding box center [784, 398] width 323 height 30
paste input "121790"
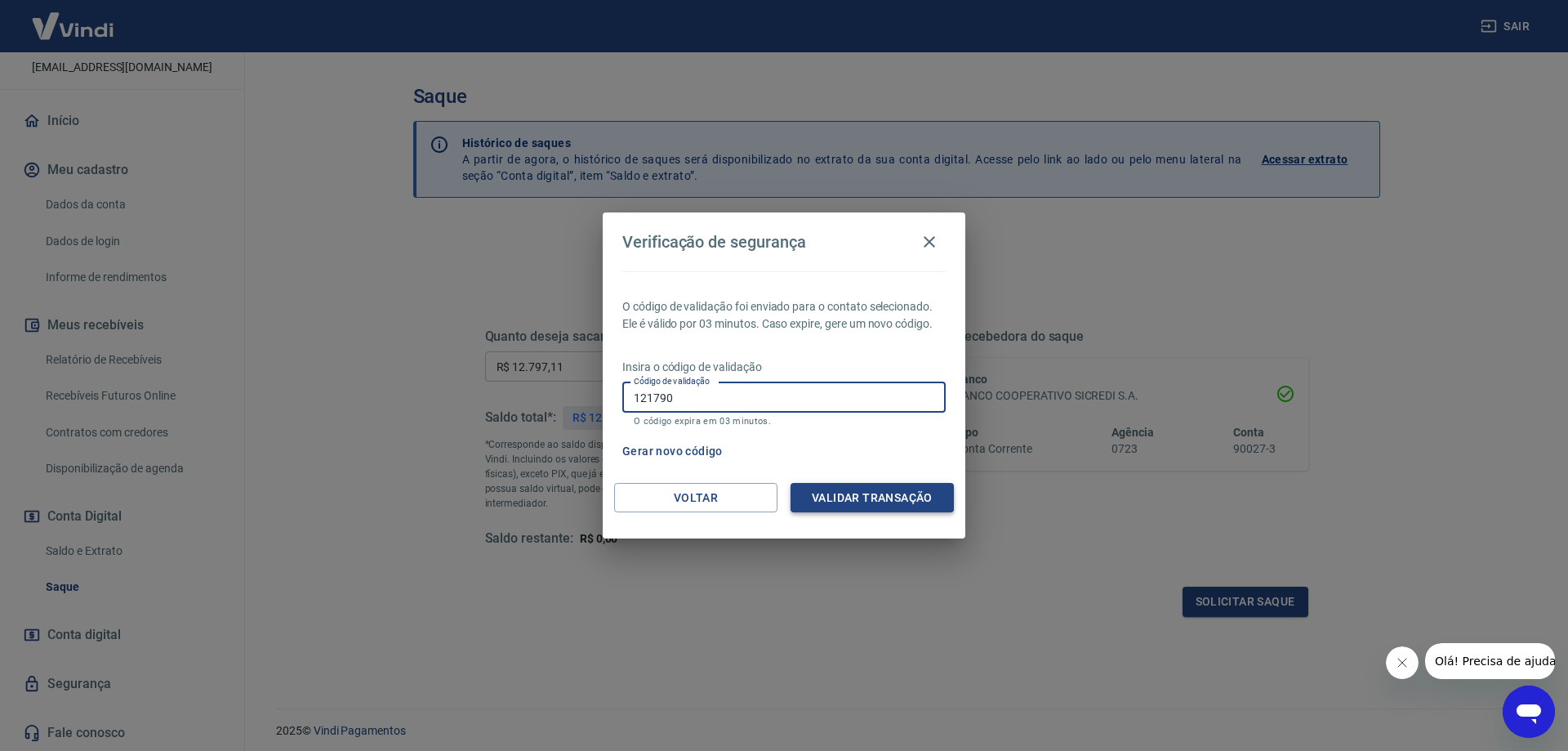
type input "121790"
click at [892, 491] on button "Validar transação" at bounding box center [872, 498] width 163 height 30
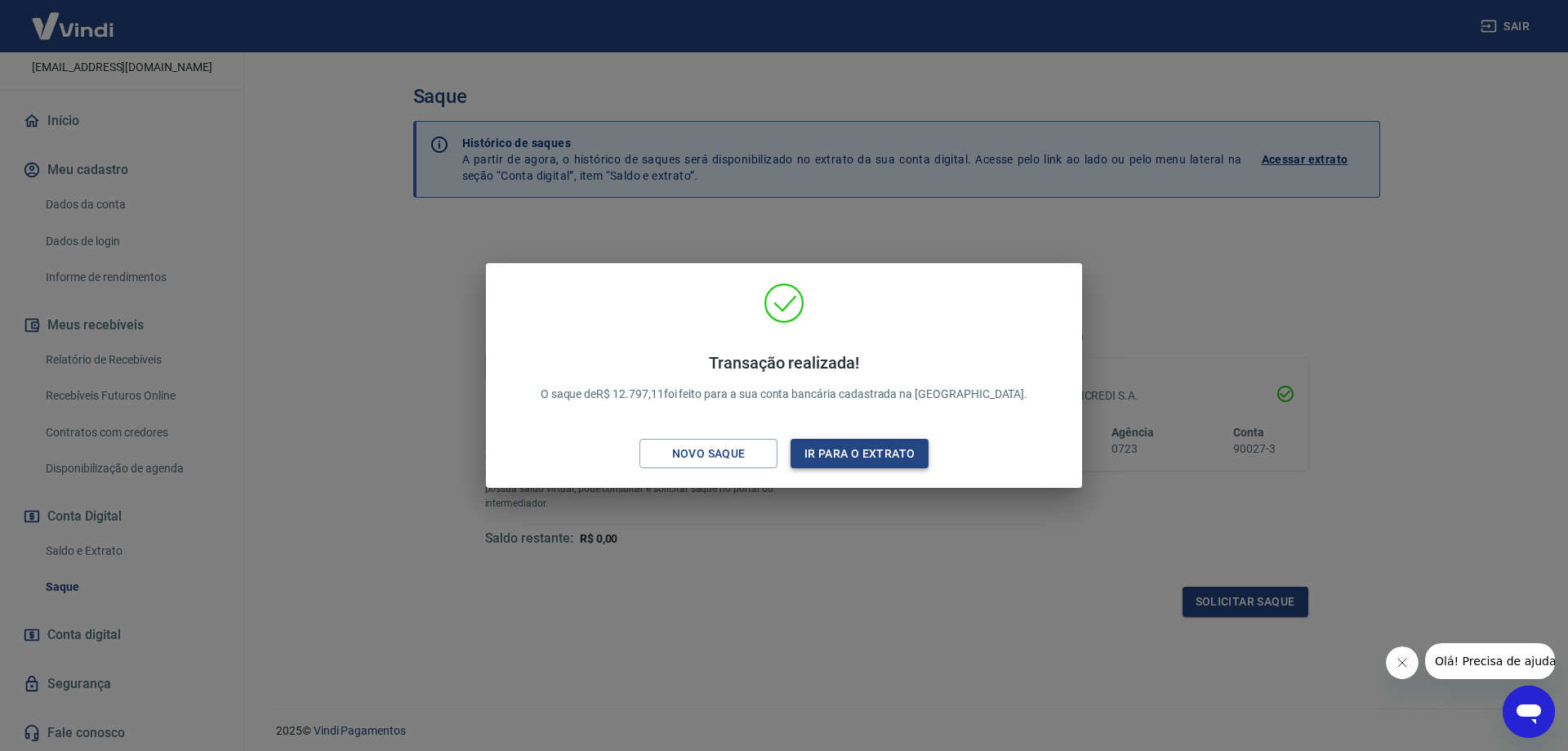
click at [875, 459] on button "Ir para o extrato" at bounding box center [859, 454] width 138 height 30
